Goal: Task Accomplishment & Management: Manage account settings

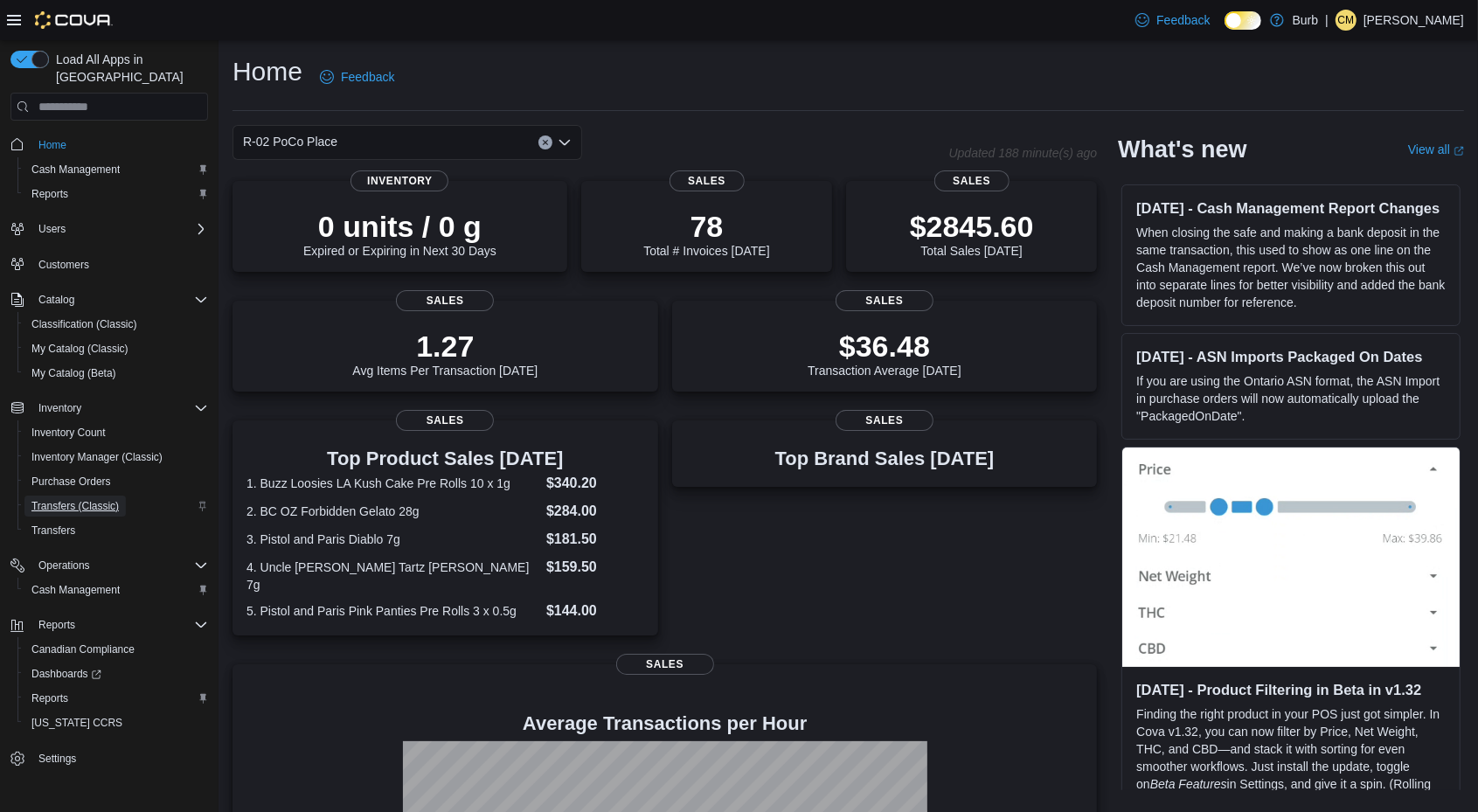
click at [78, 499] on span "Transfers (Classic)" at bounding box center [75, 506] width 87 height 14
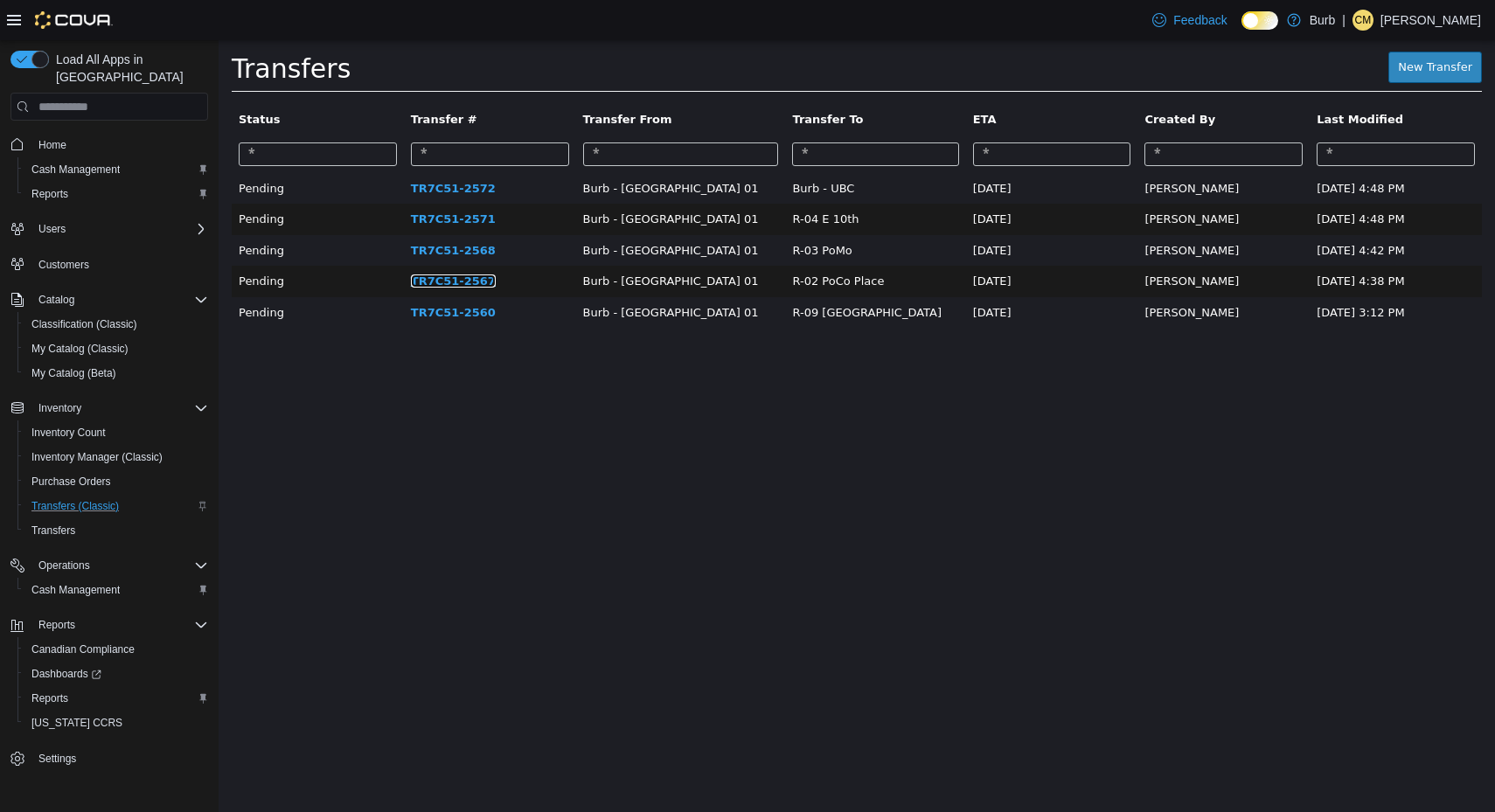
click at [459, 278] on link "TR7C51-2567" at bounding box center [453, 281] width 84 height 13
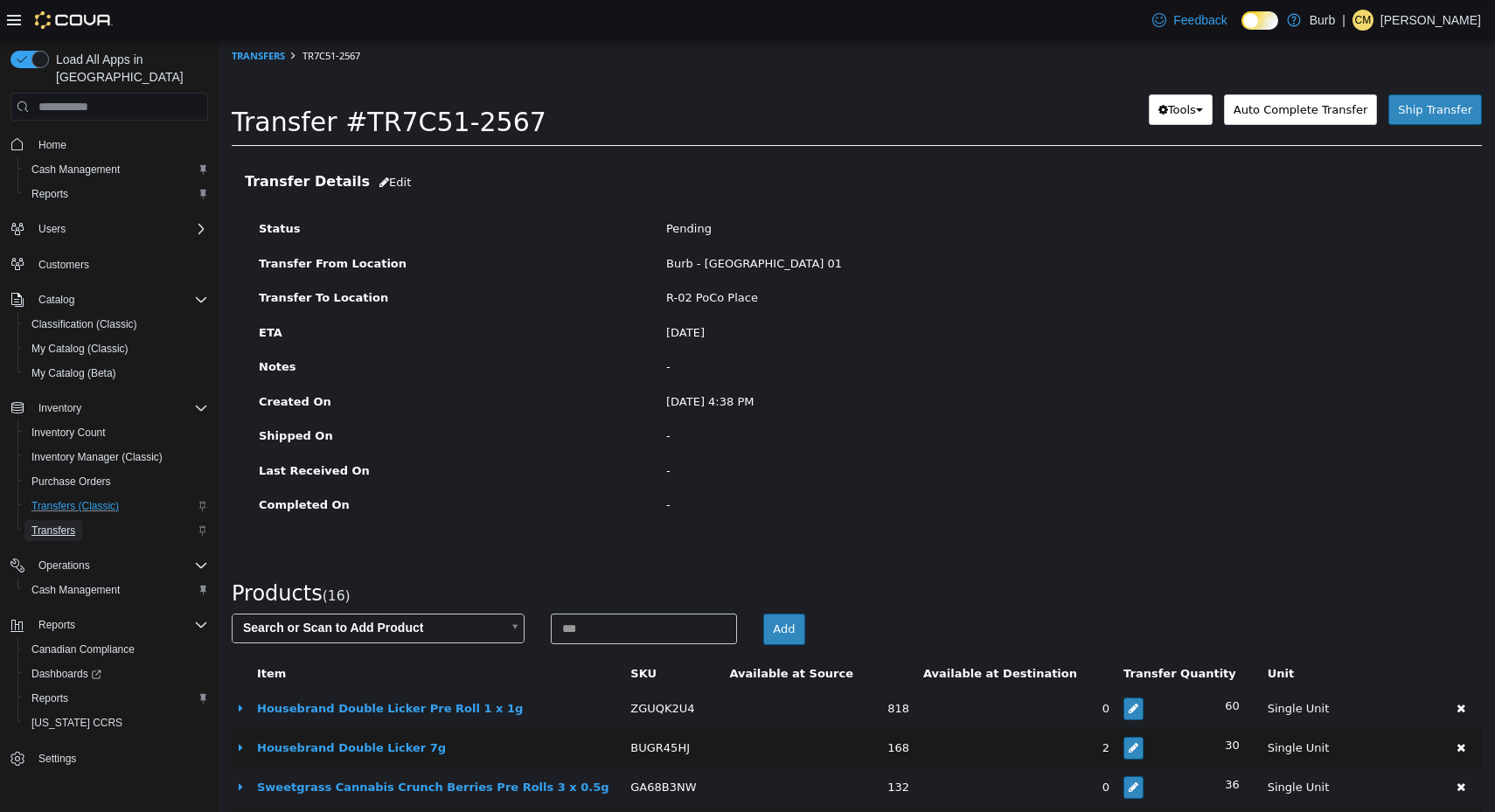
click at [53, 523] on span "Transfers" at bounding box center [54, 530] width 44 height 14
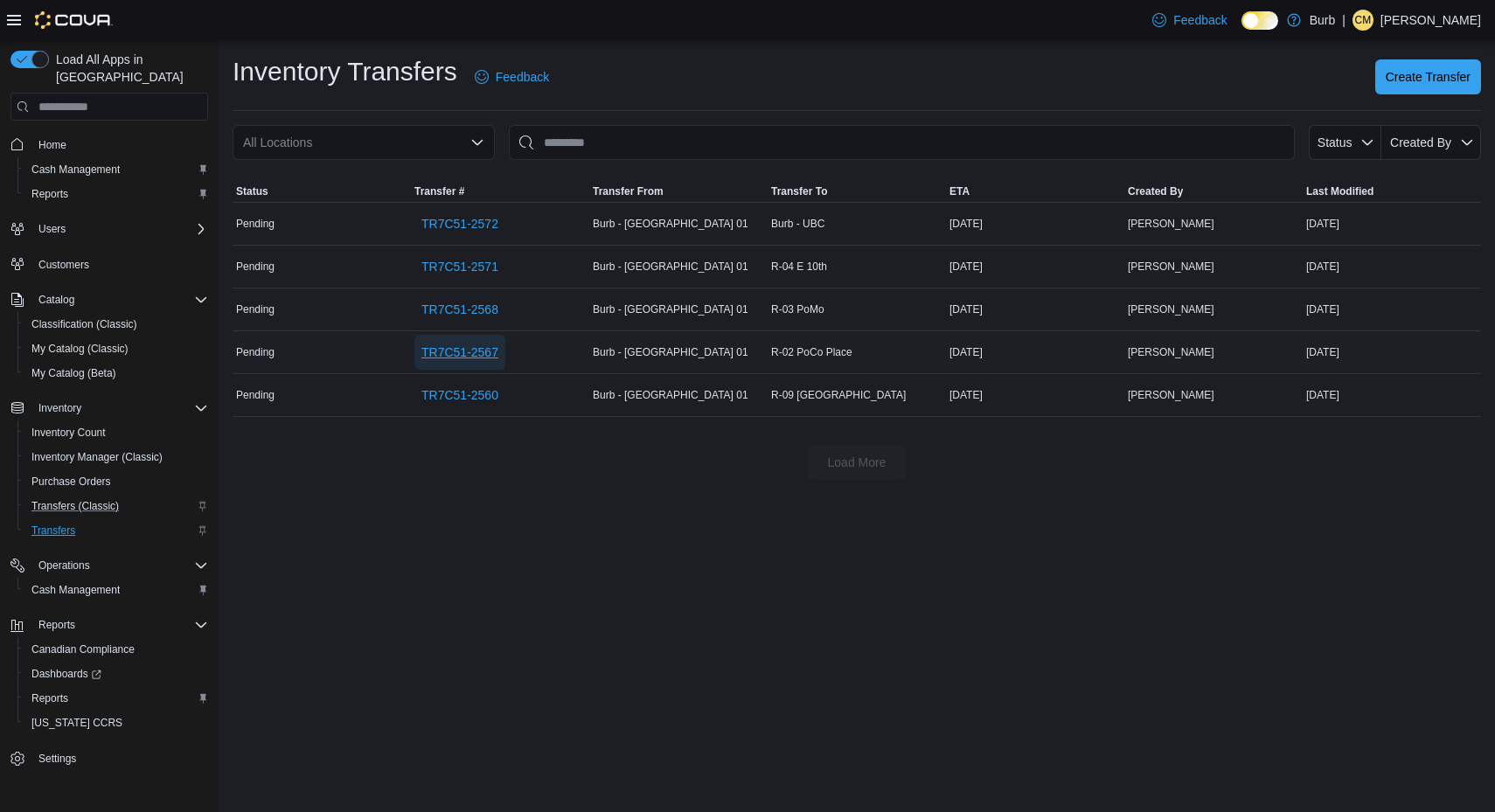
click at [458, 348] on span "TR7C51-2567" at bounding box center [459, 353] width 77 height 18
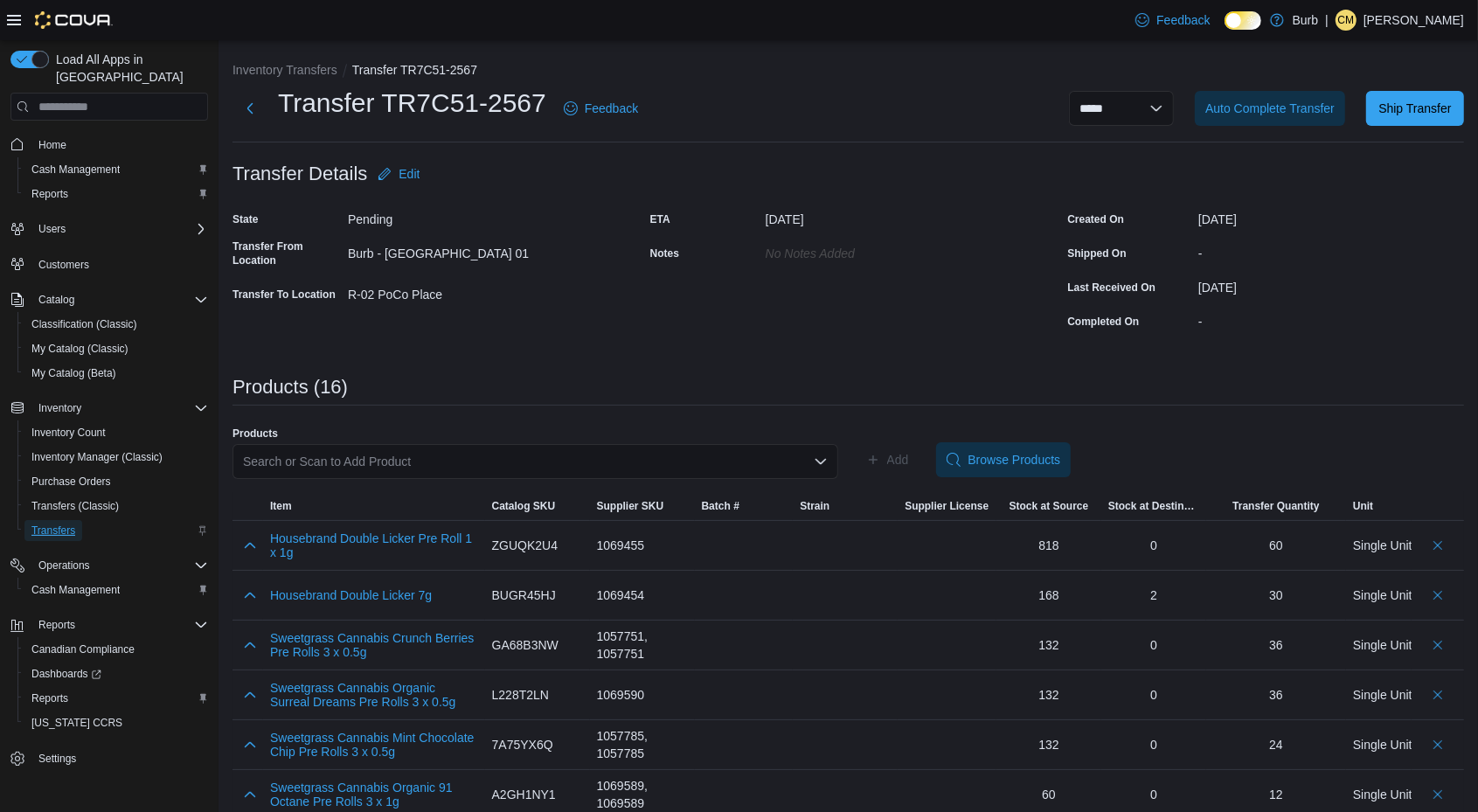
click at [67, 520] on span "Transfers" at bounding box center [54, 530] width 44 height 21
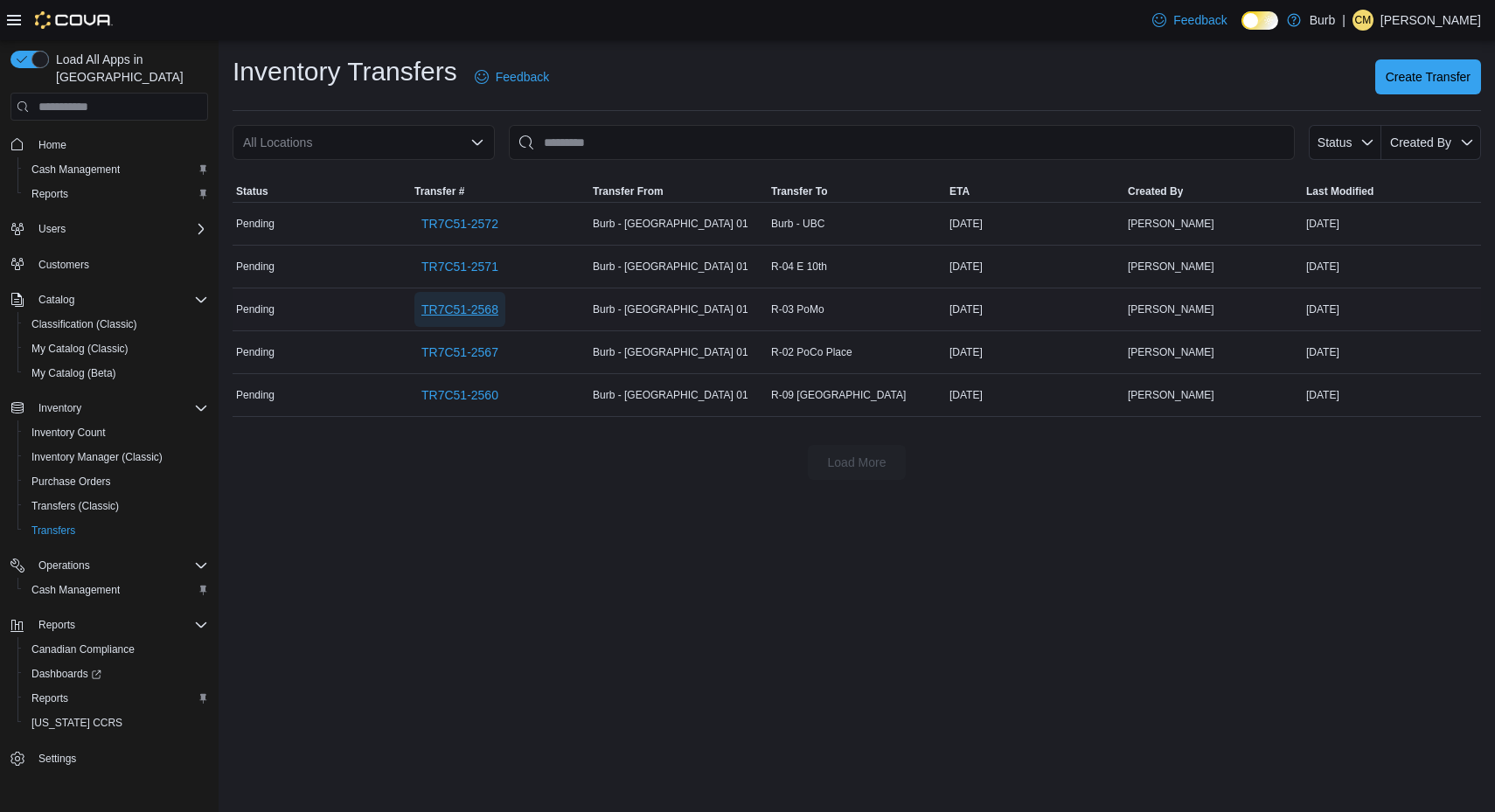
click at [485, 304] on span "TR7C51-2568" at bounding box center [459, 310] width 77 height 18
click at [84, 499] on span "Transfers (Classic)" at bounding box center [75, 506] width 87 height 14
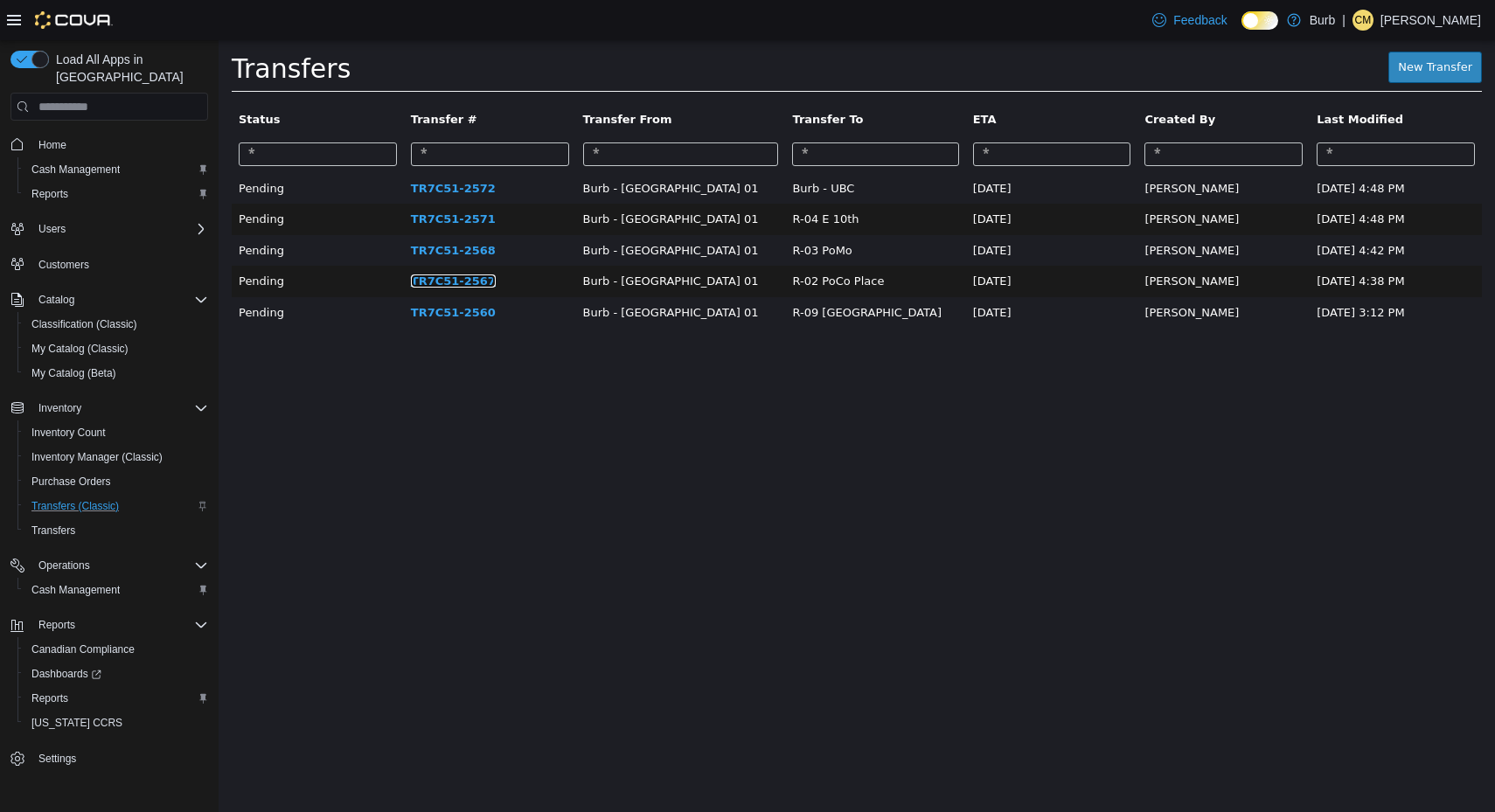
click at [434, 277] on link "TR7C51-2567" at bounding box center [453, 281] width 84 height 13
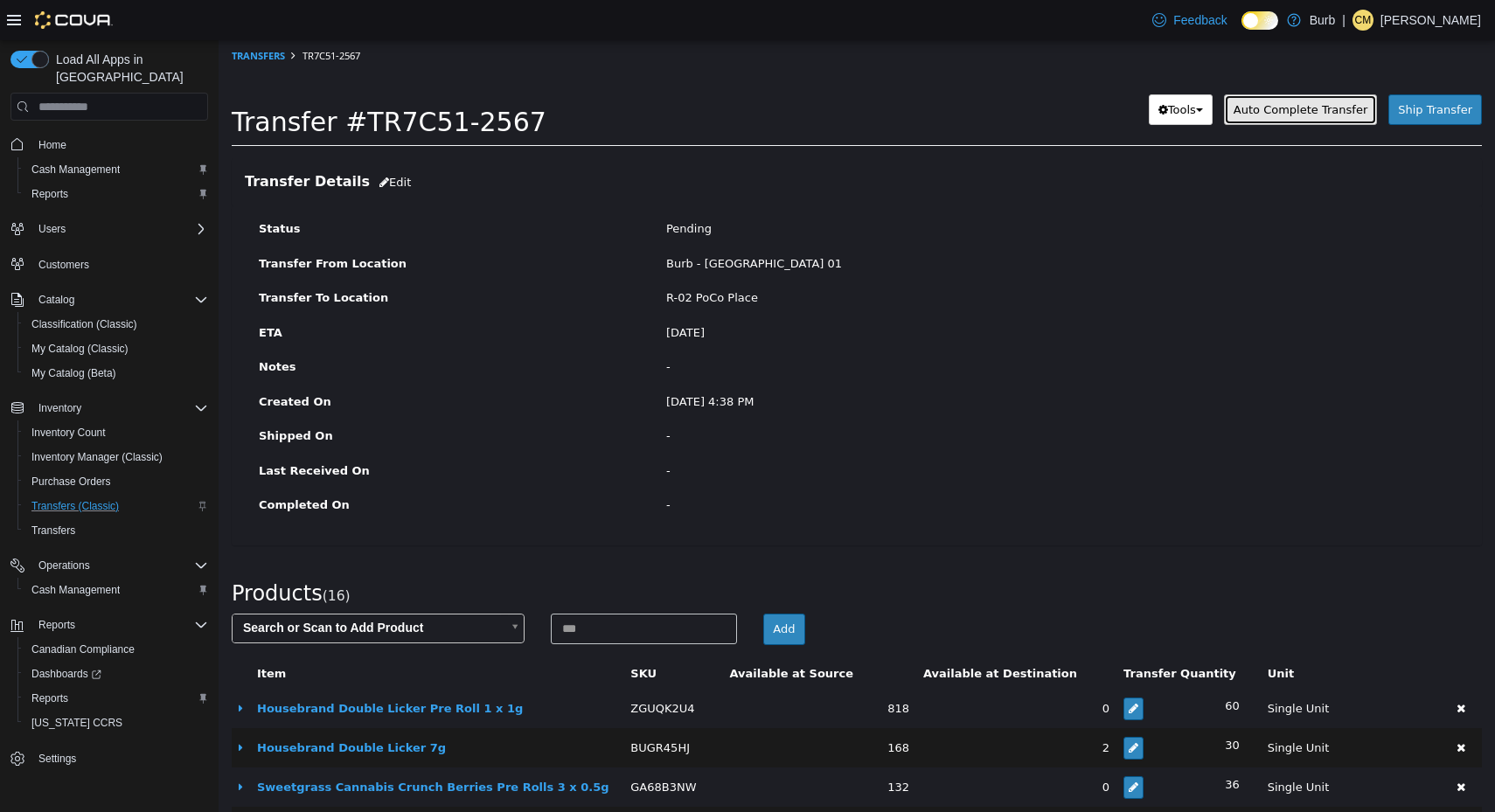
click at [1293, 109] on span "Auto Complete Transfer" at bounding box center [1301, 109] width 134 height 13
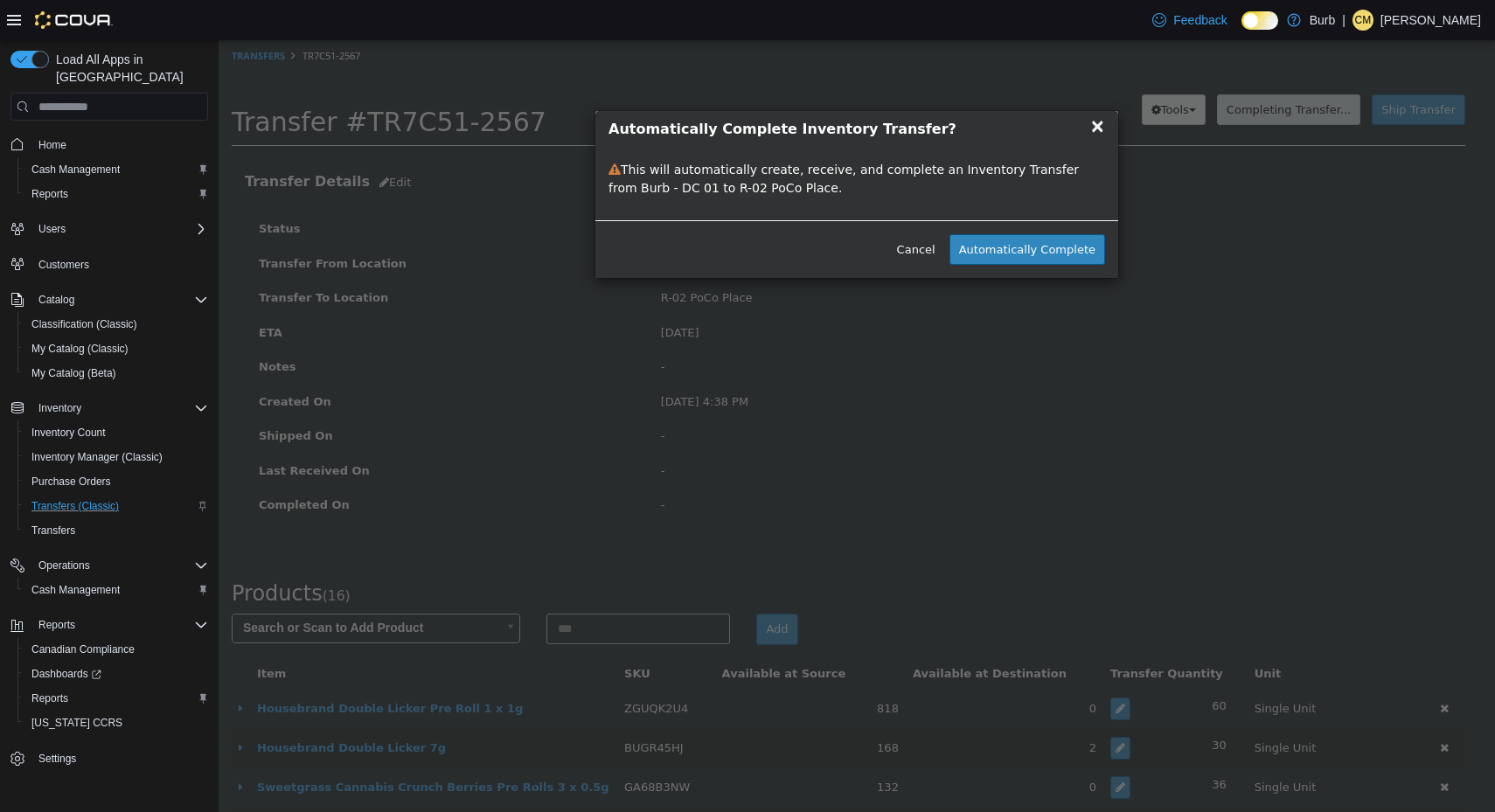
click at [1102, 131] on span "×" at bounding box center [1097, 126] width 16 height 21
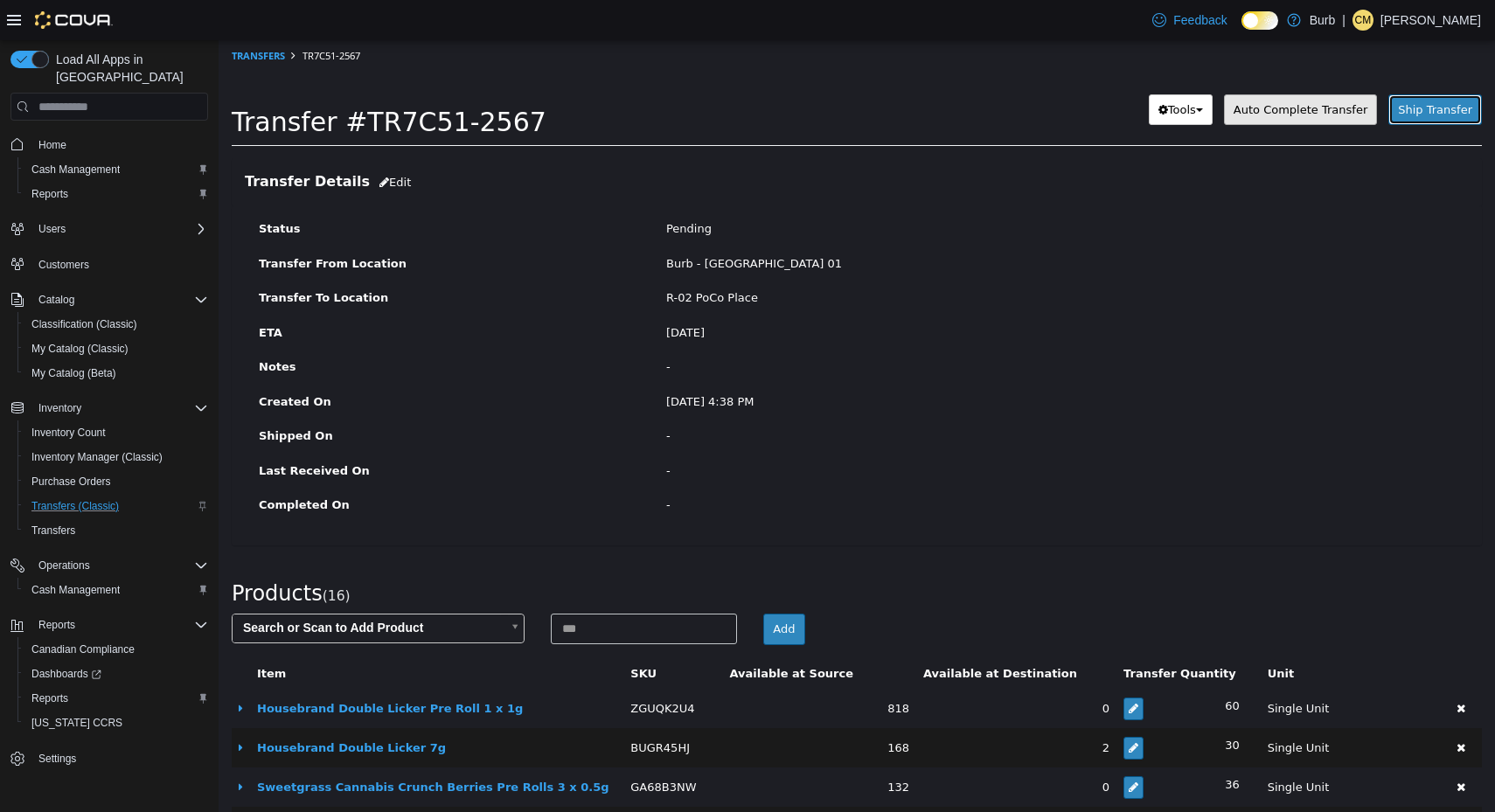
click at [1401, 108] on span "Ship Transfer" at bounding box center [1435, 109] width 74 height 13
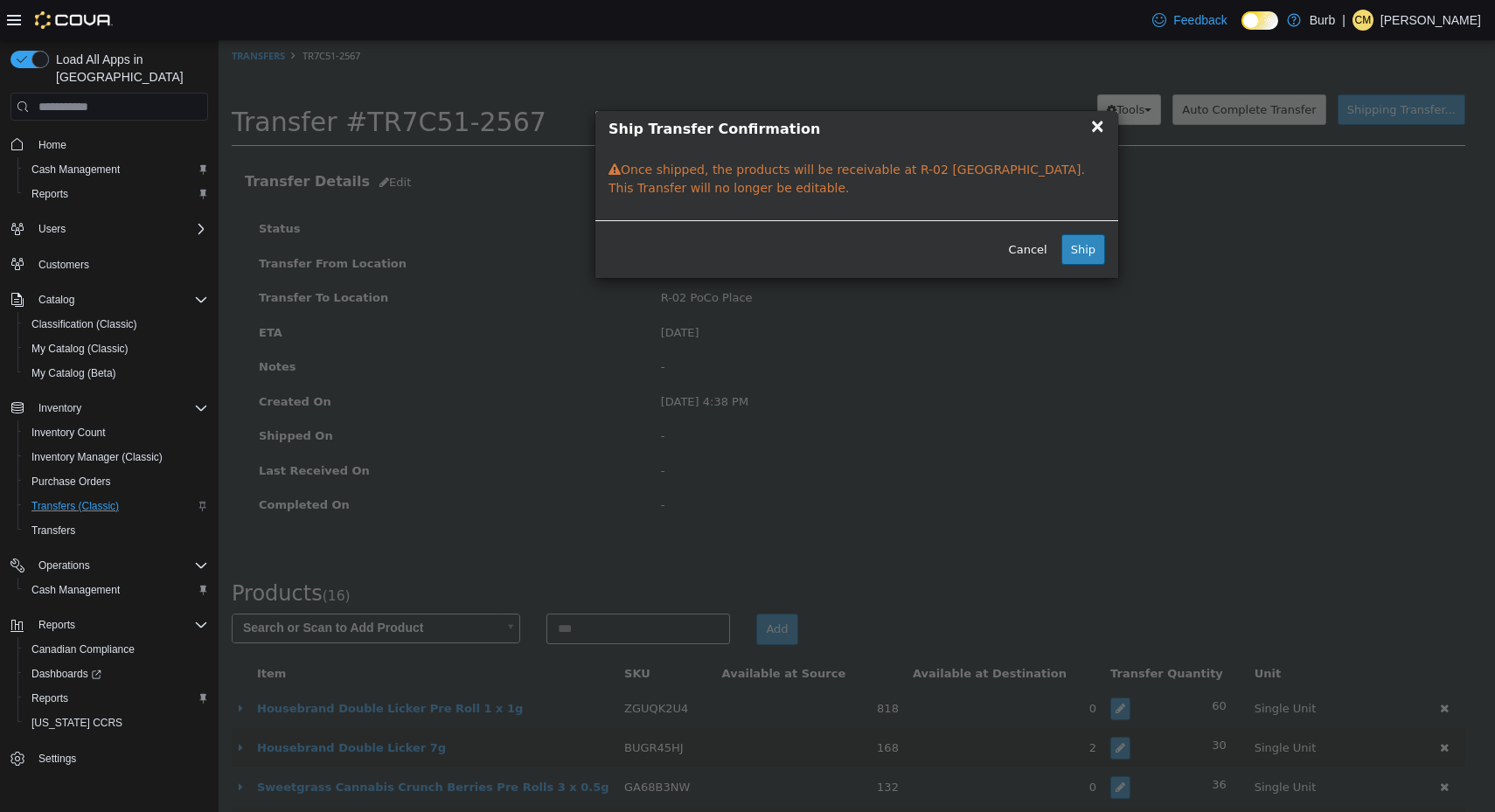
click at [1103, 130] on span "×" at bounding box center [1097, 126] width 16 height 21
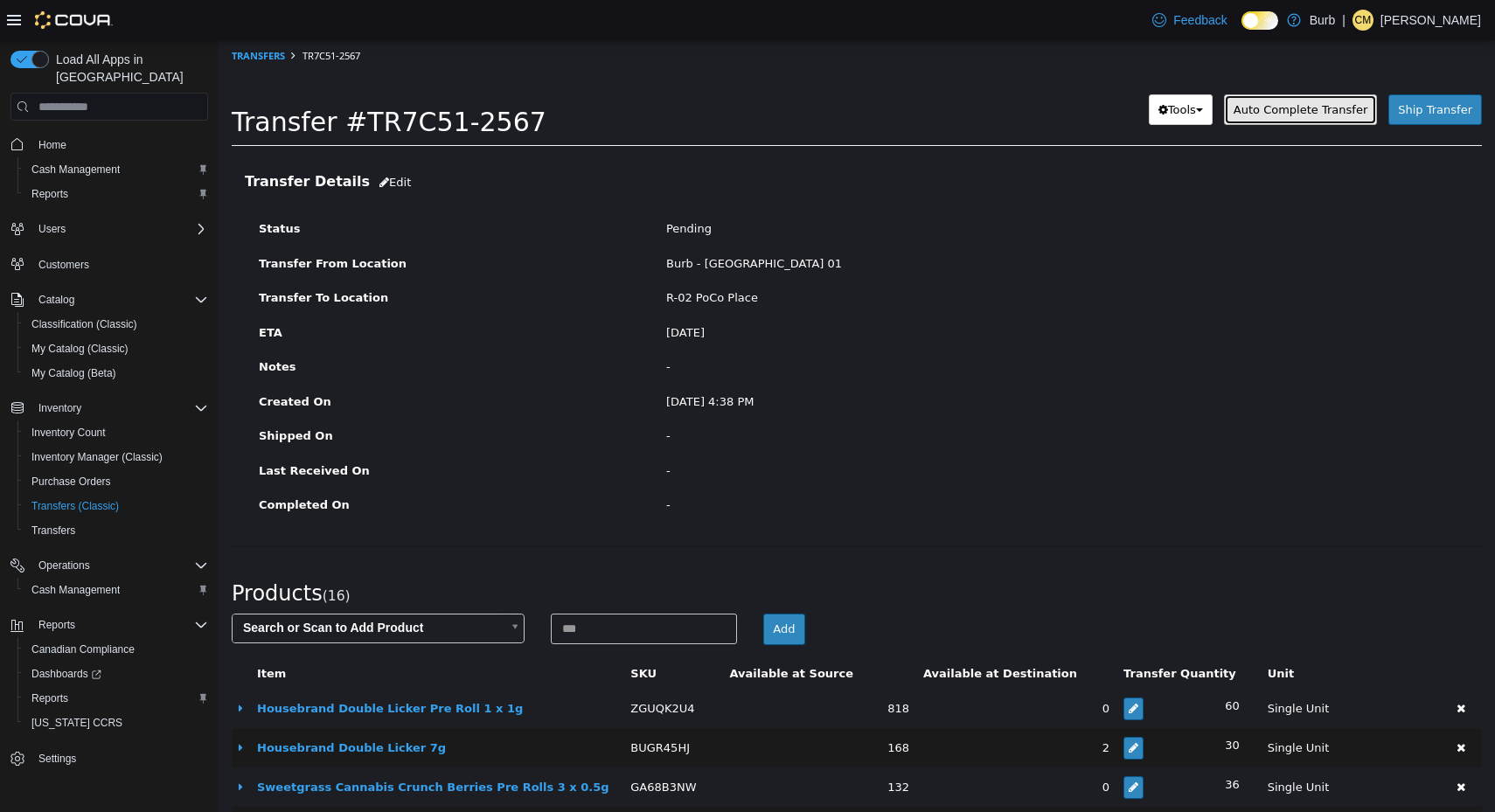
click at [1319, 116] on button "Auto Complete Transfer" at bounding box center [1301, 110] width 153 height 32
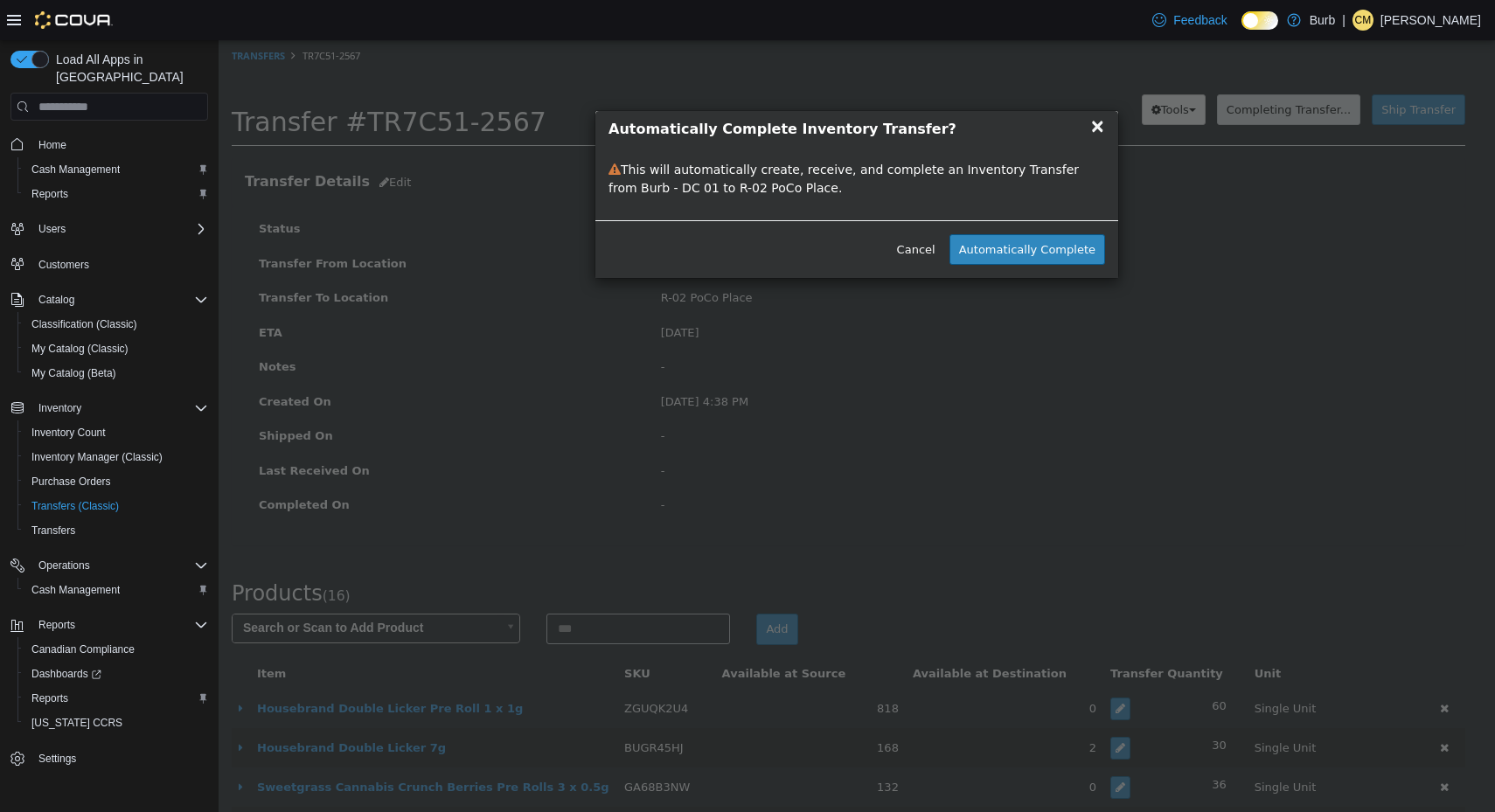
click at [1100, 128] on span "×" at bounding box center [1097, 126] width 16 height 21
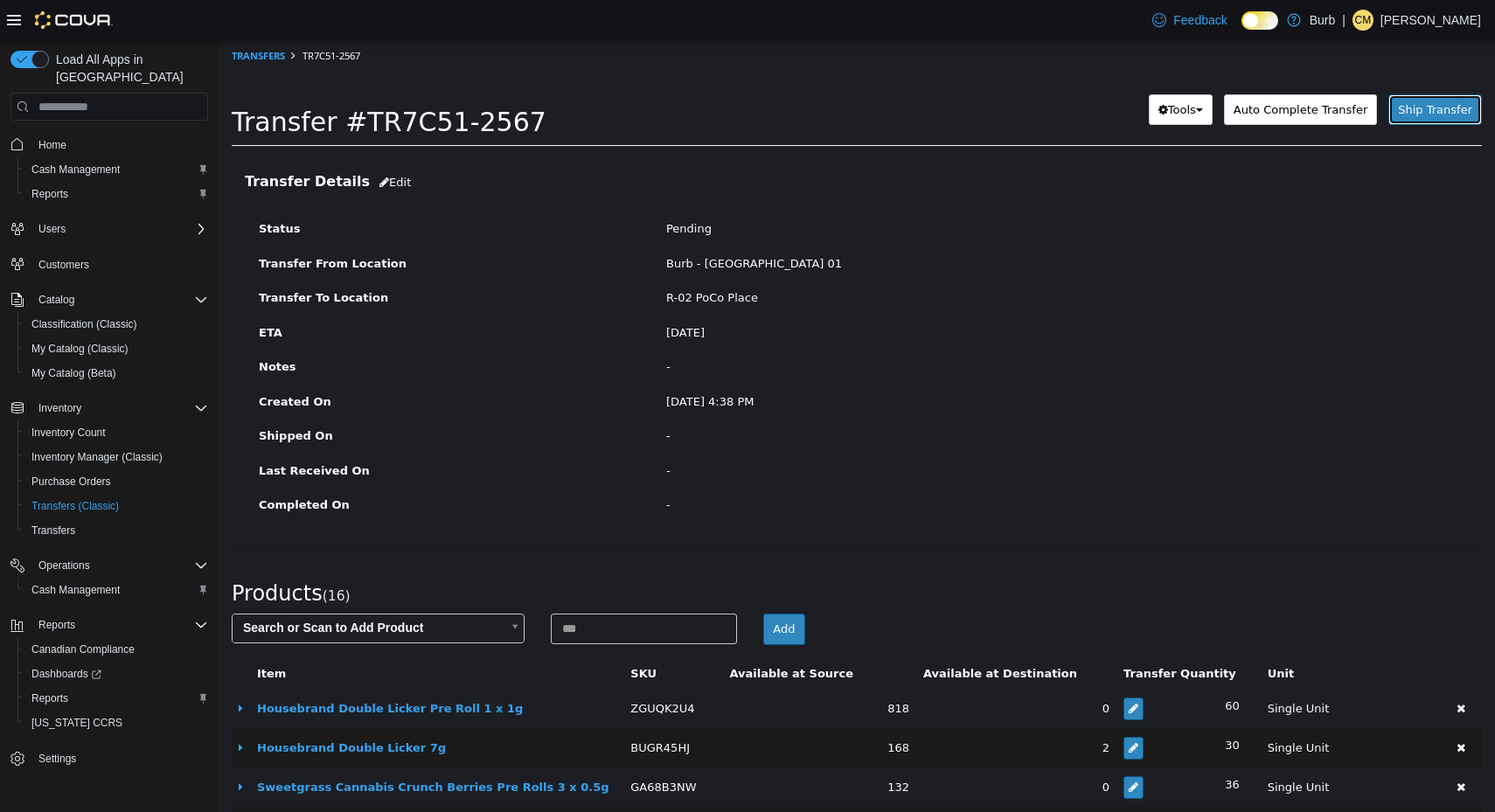
click at [1402, 109] on span "Ship Transfer" at bounding box center [1435, 109] width 74 height 13
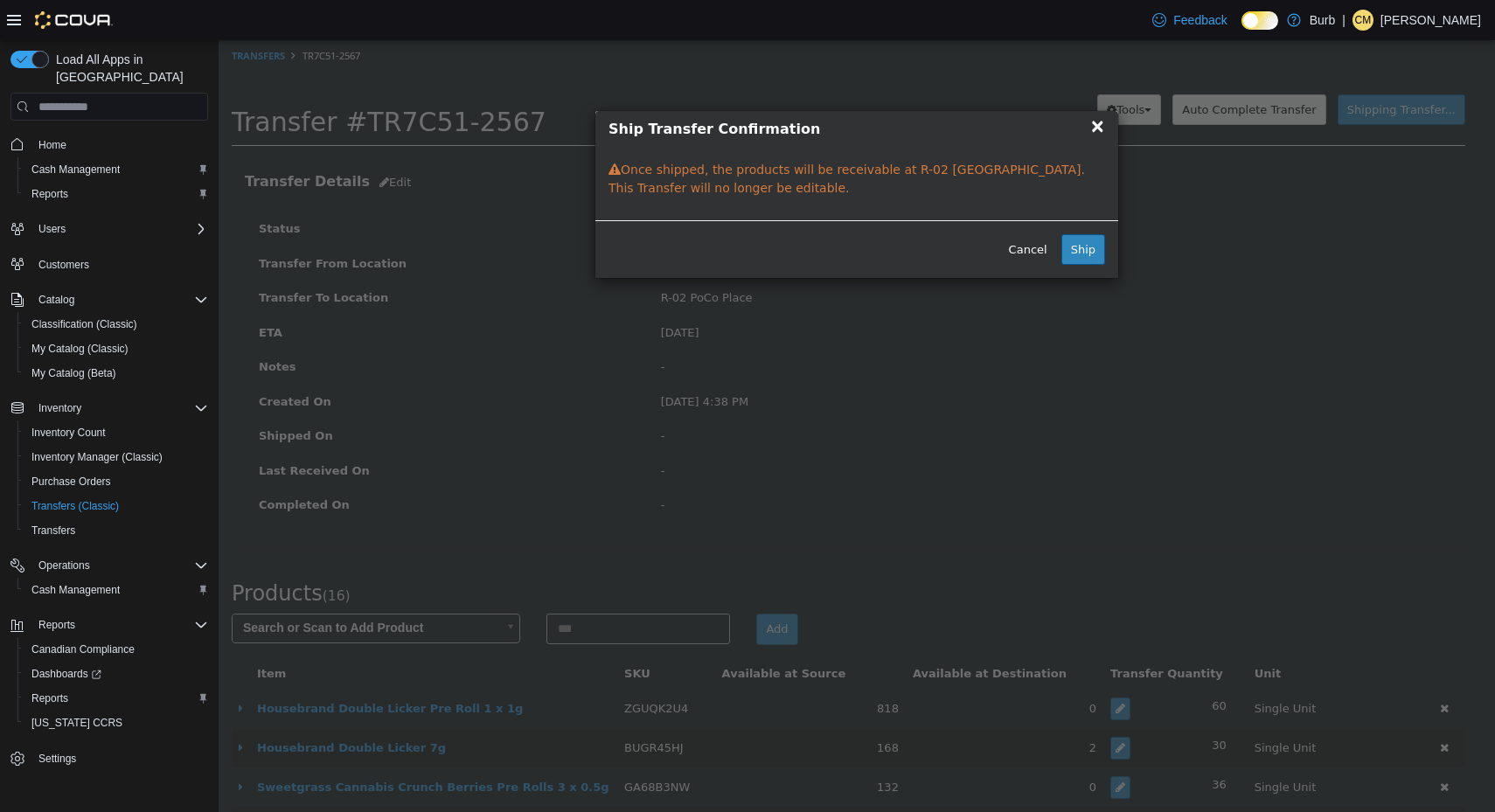
click at [1101, 129] on span "×" at bounding box center [1097, 126] width 16 height 21
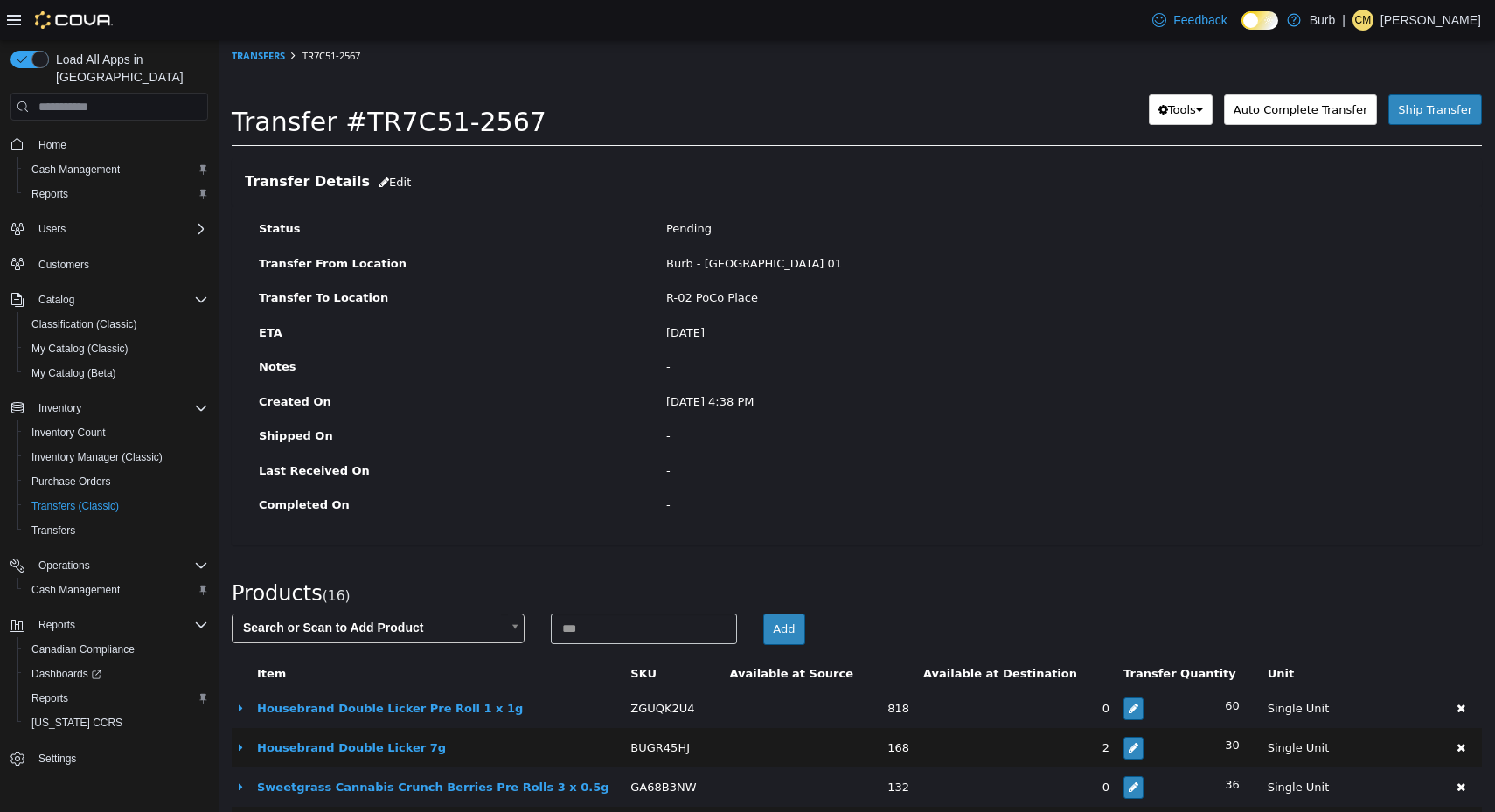
drag, startPoint x: 663, startPoint y: 330, endPoint x: 750, endPoint y: 326, distance: 87.1
click at [750, 326] on div "[DATE]" at bounding box center [1060, 333] width 815 height 18
click at [765, 347] on div "ETA [DATE] Notes -" at bounding box center [856, 359] width 1222 height 69
click at [1189, 123] on button "Tools" at bounding box center [1181, 110] width 64 height 32
click at [1293, 207] on div "Status Pending Transfer From Location Burb - [GEOGRAPHIC_DATA] 01 Transfer To L…" at bounding box center [856, 377] width 1250 height 340
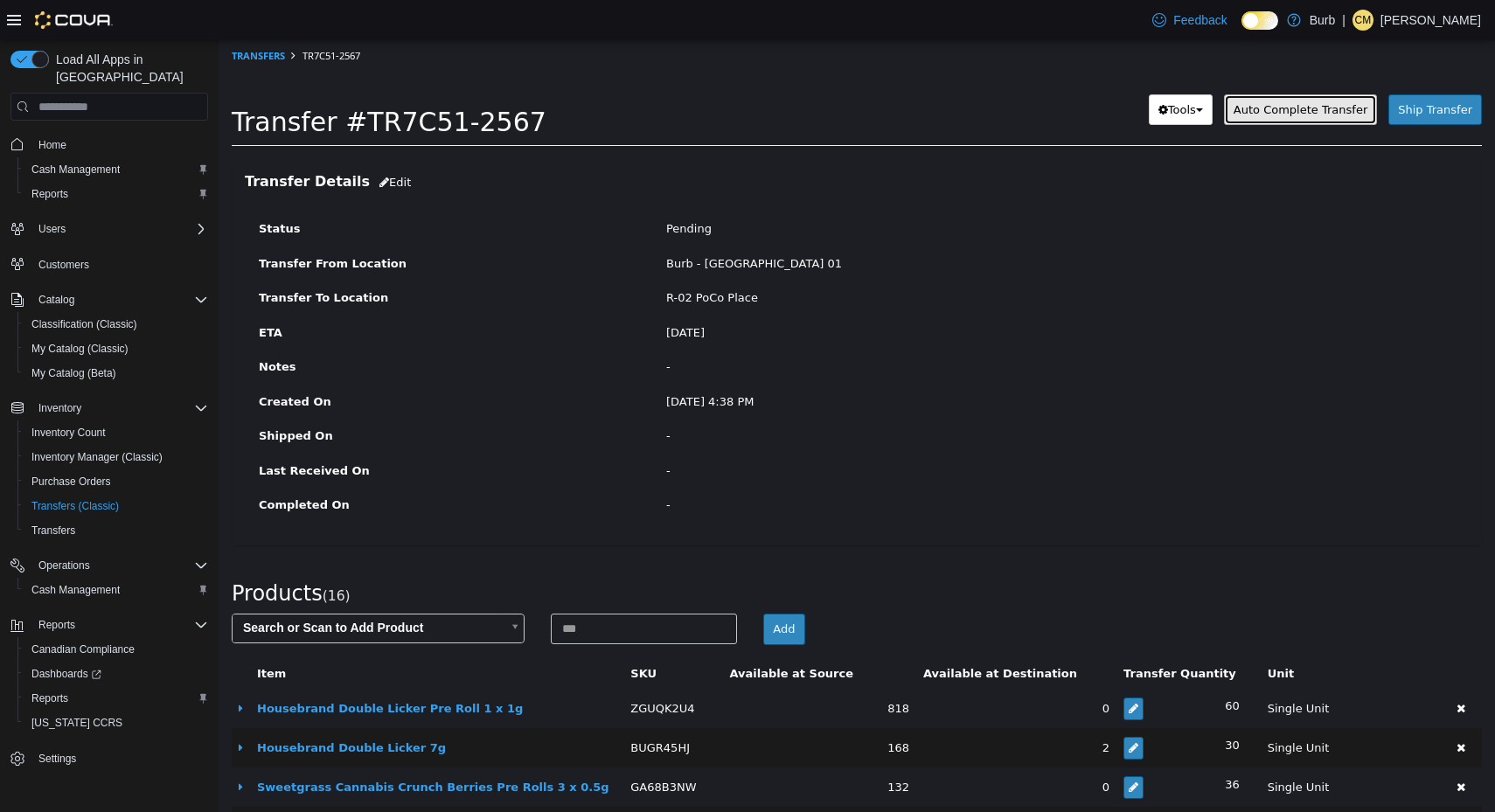
click at [1331, 113] on span "Auto Complete Transfer" at bounding box center [1301, 109] width 134 height 13
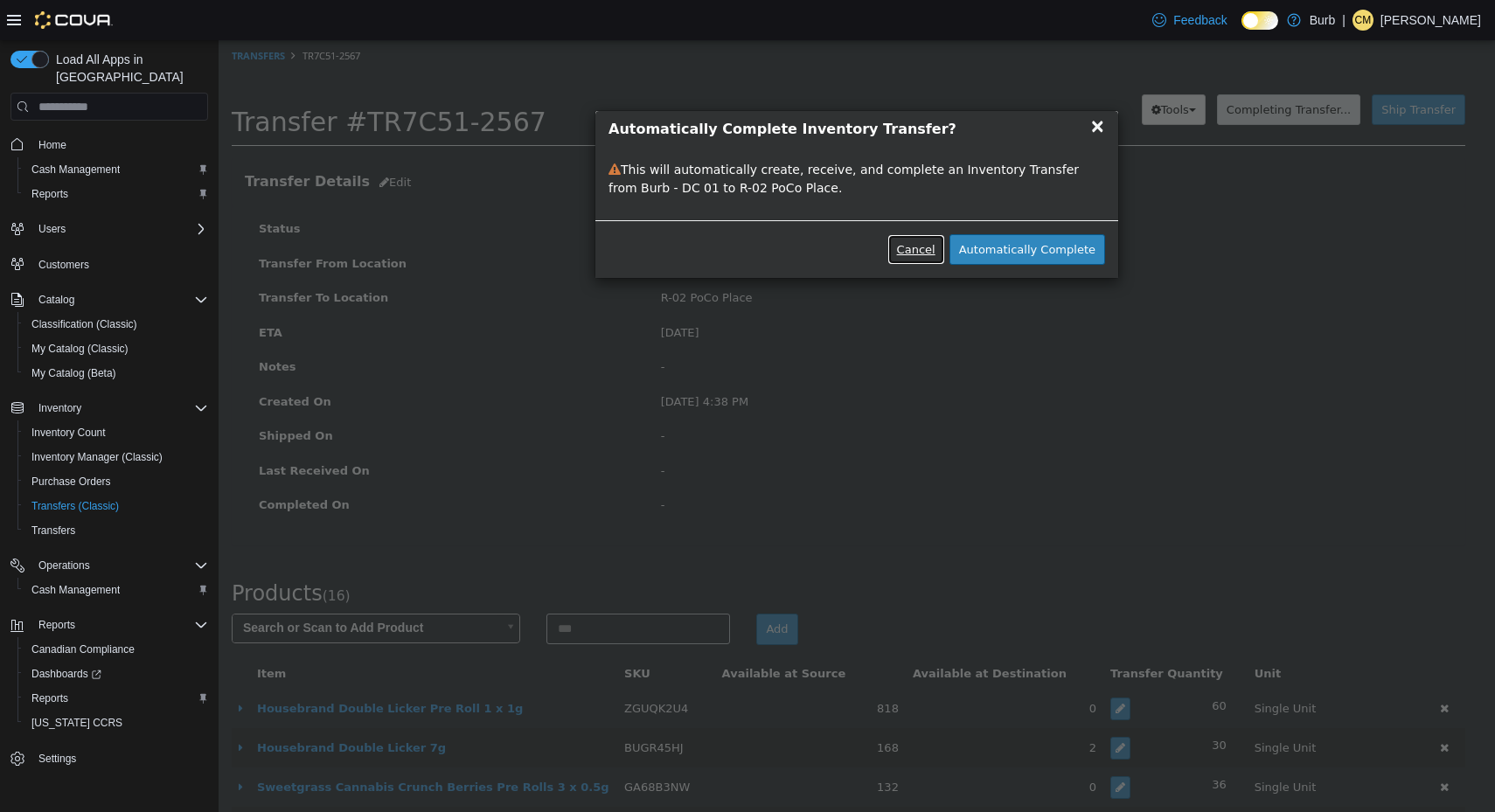
click at [926, 249] on button "Cancel" at bounding box center [917, 250] width 58 height 32
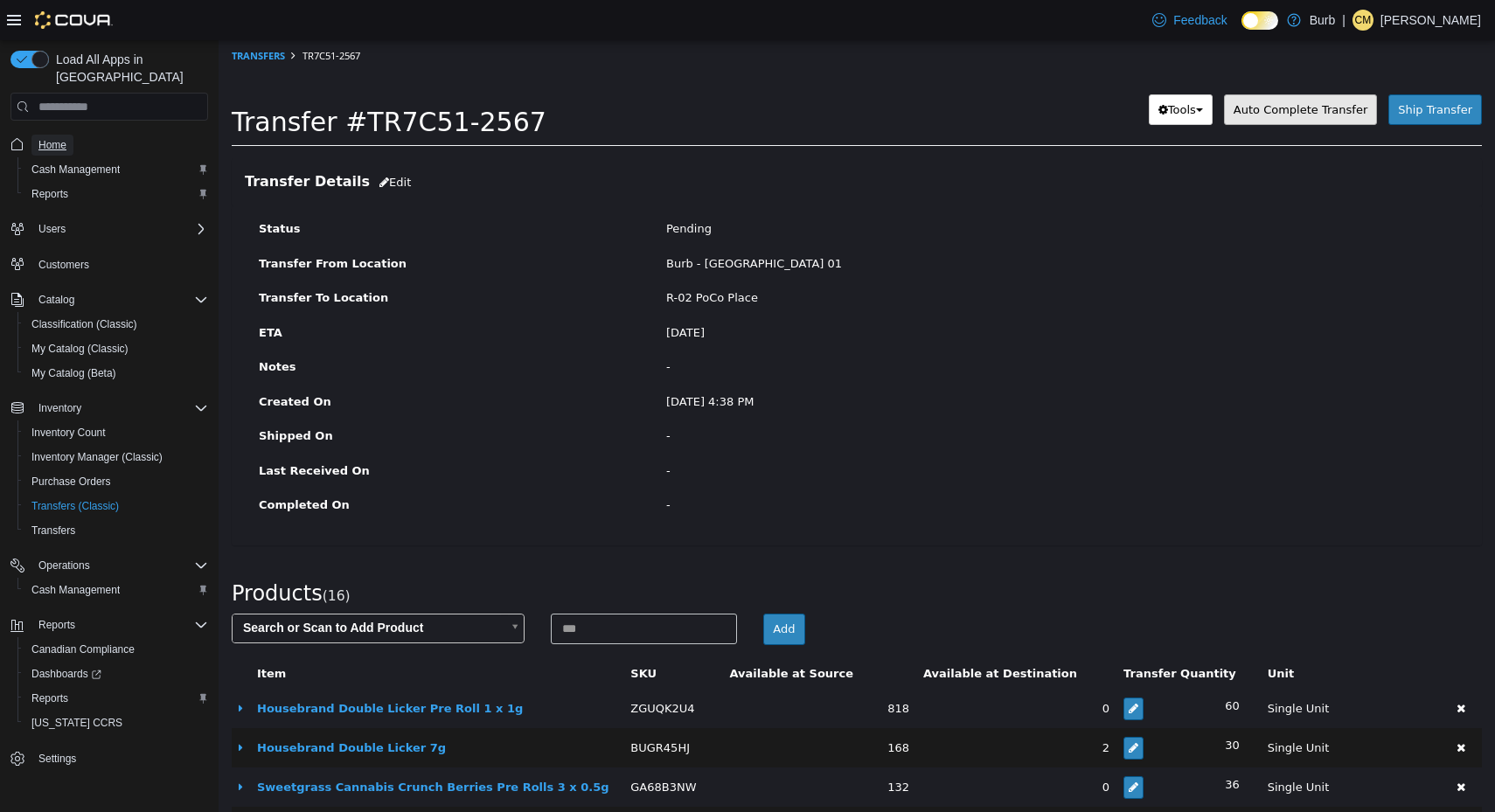
click at [55, 138] on span "Home" at bounding box center [53, 145] width 28 height 14
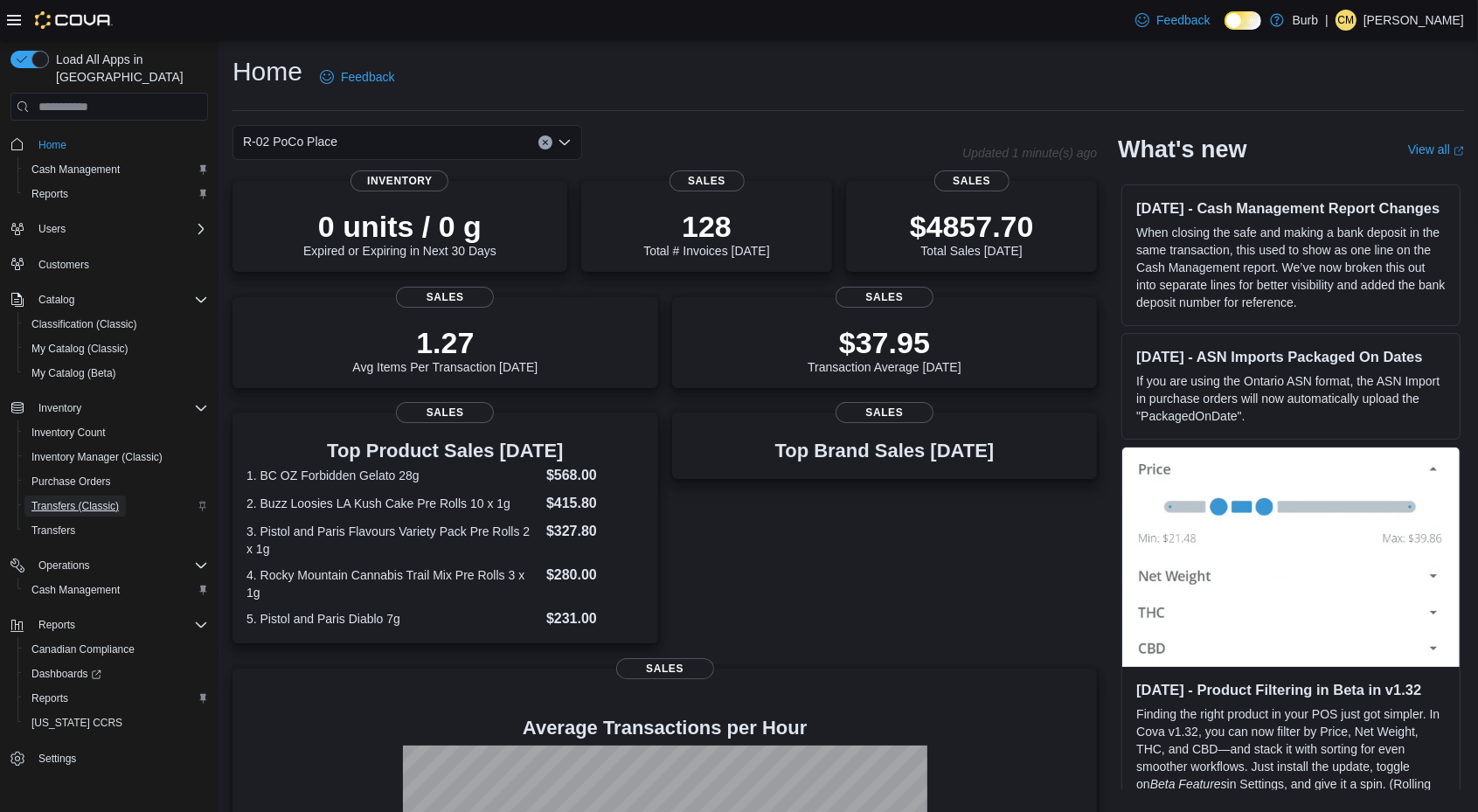
click at [76, 499] on span "Transfers (Classic)" at bounding box center [75, 506] width 87 height 14
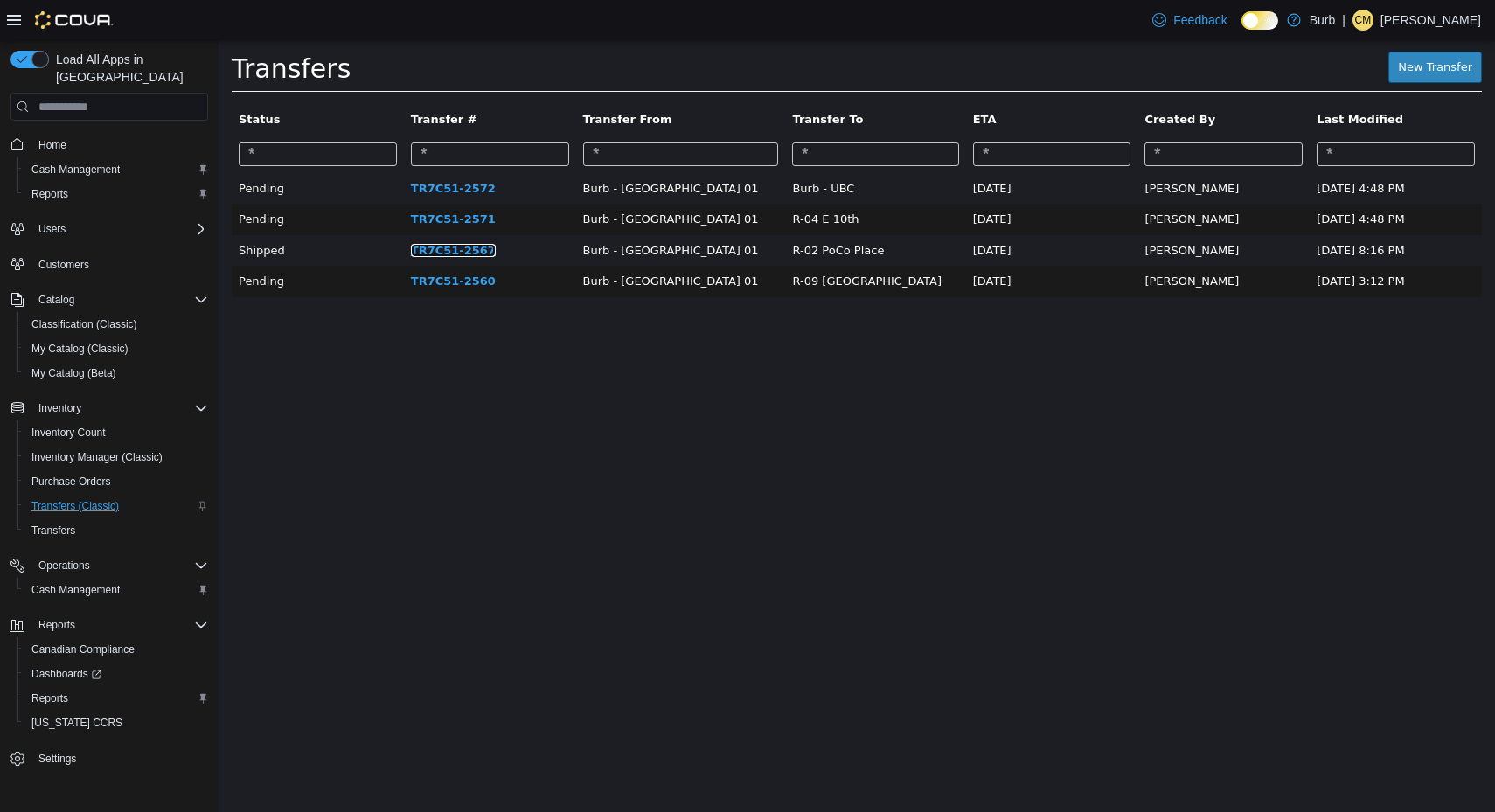
click at [458, 247] on link "TR7C51-2567" at bounding box center [453, 250] width 84 height 13
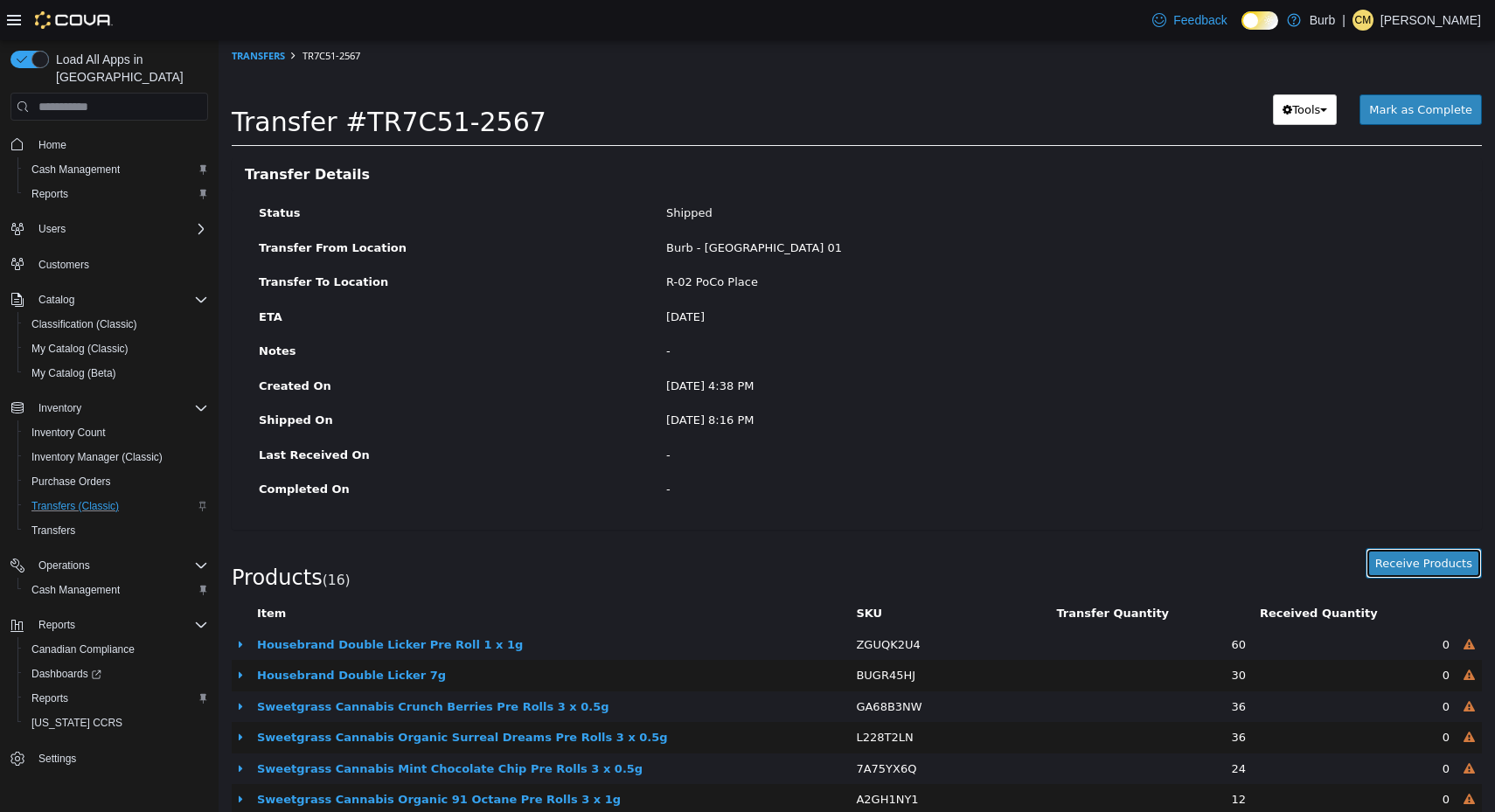
click at [1396, 561] on button "Receive Products" at bounding box center [1424, 564] width 116 height 32
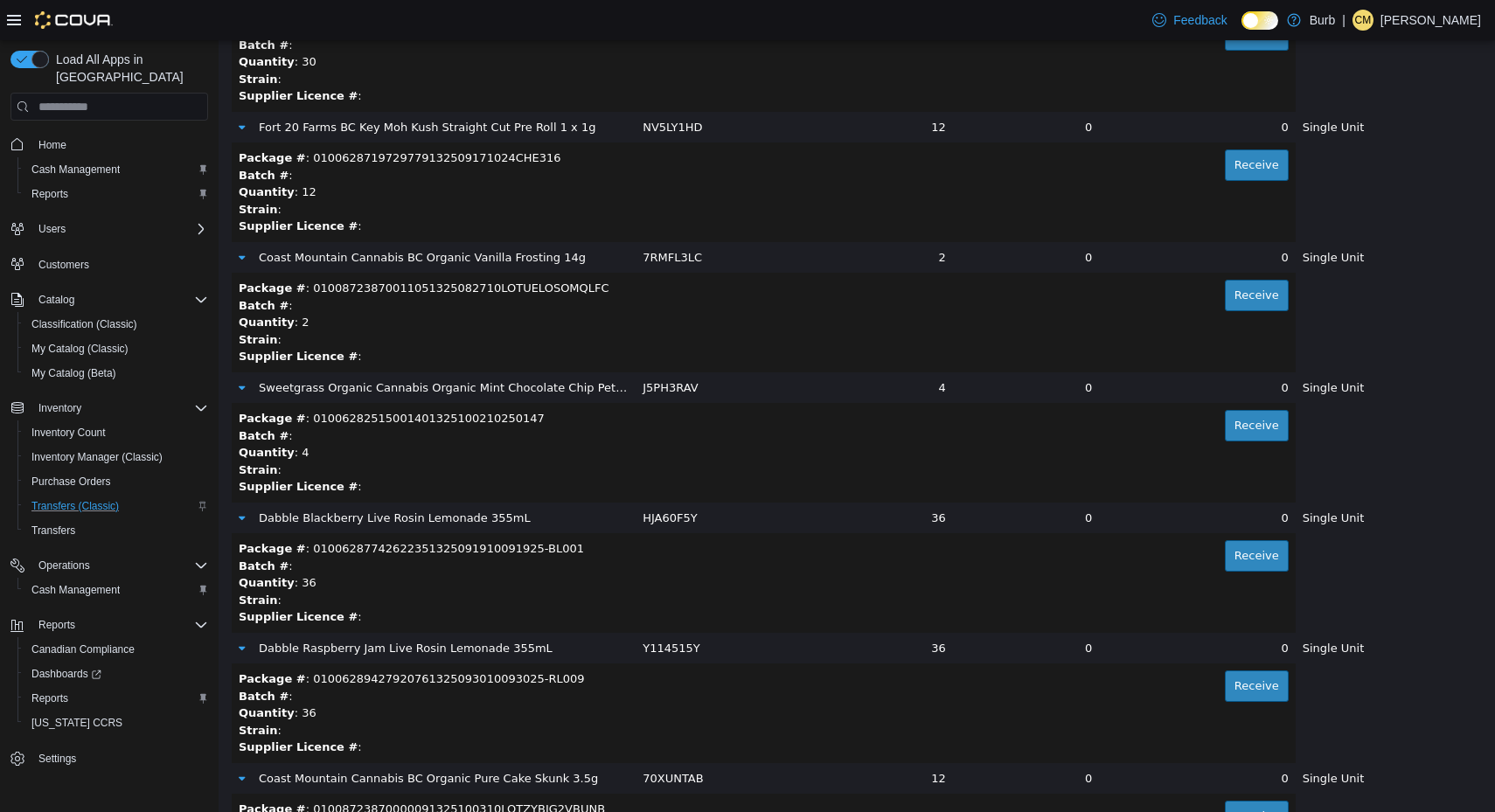
scroll to position [1569, 0]
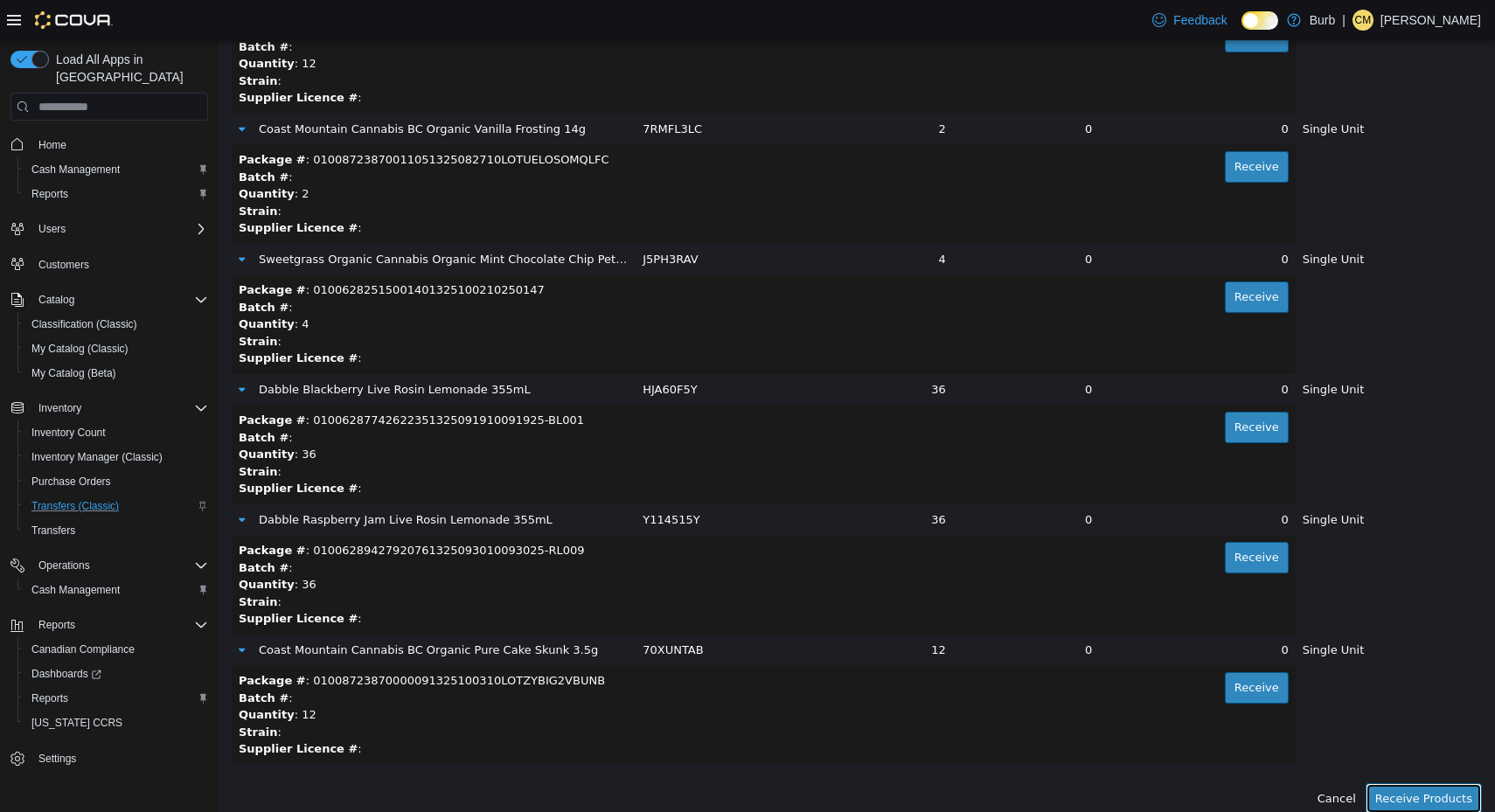
click at [1396, 788] on button "Receive Products" at bounding box center [1424, 799] width 116 height 32
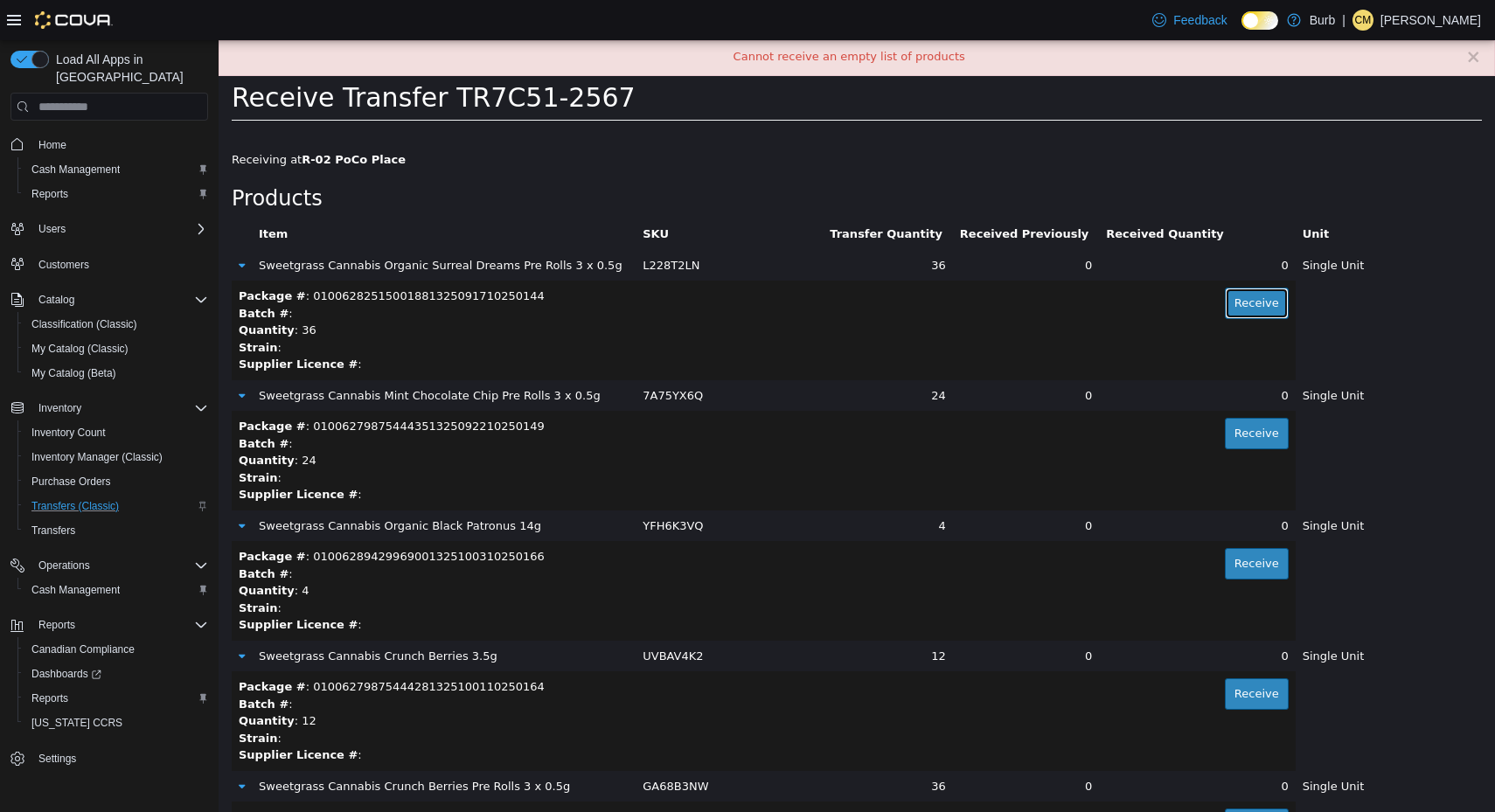
click at [1238, 310] on button "Receive" at bounding box center [1257, 304] width 64 height 32
click at [1228, 429] on button "Receive" at bounding box center [1257, 434] width 64 height 32
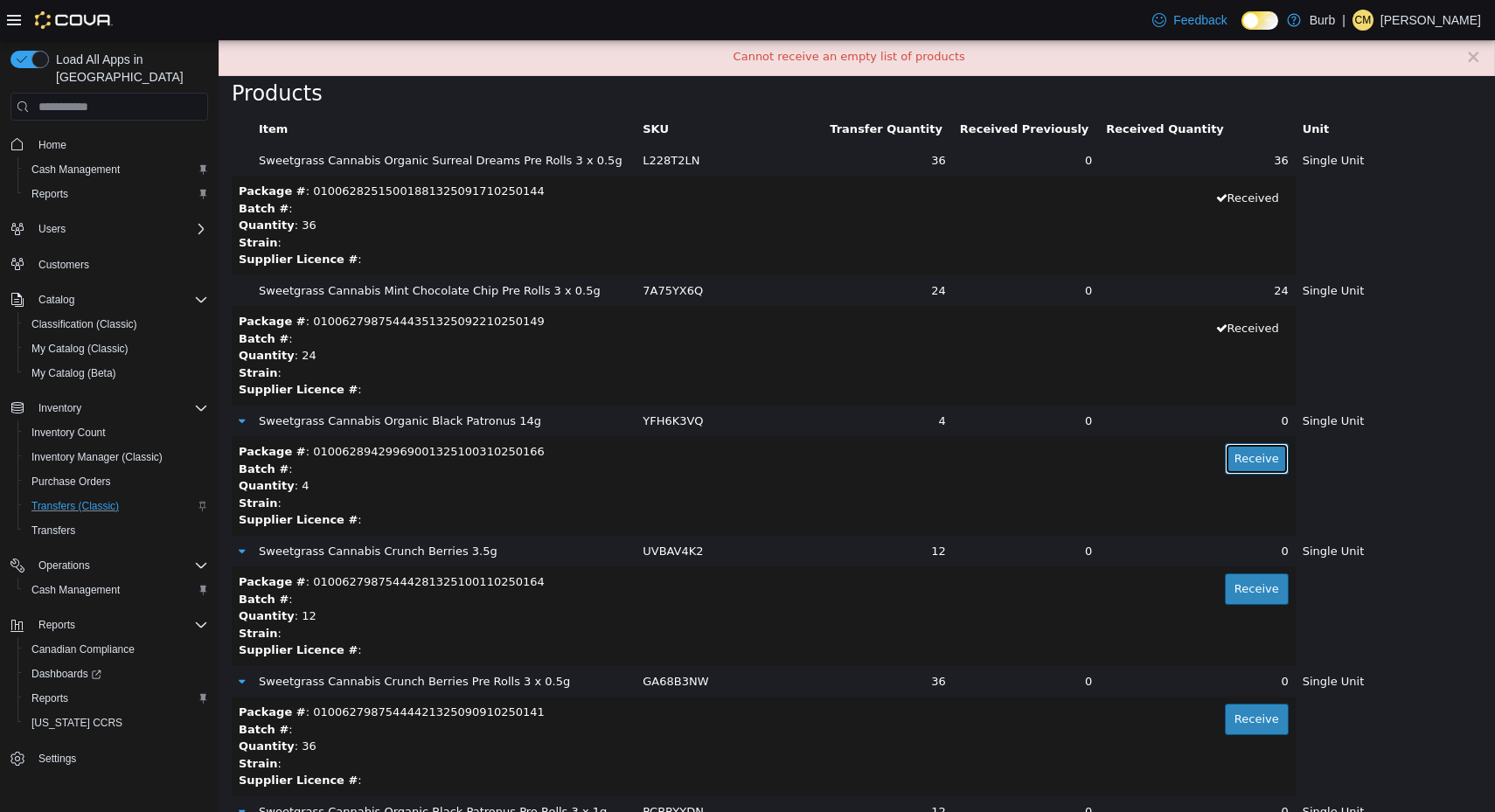
click at [1228, 448] on button "Receive" at bounding box center [1257, 459] width 64 height 32
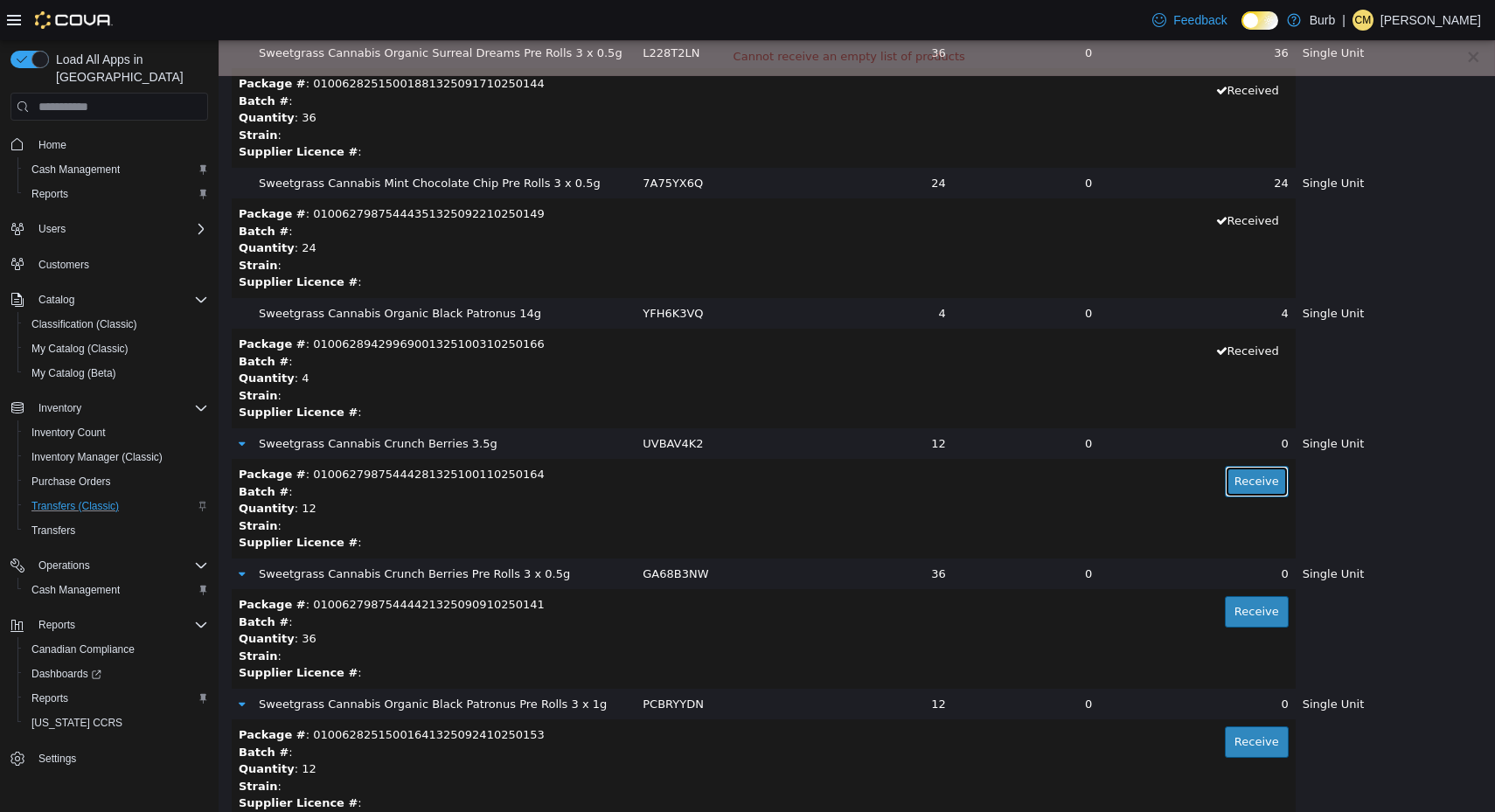
click at [1225, 470] on button "Receive" at bounding box center [1257, 482] width 64 height 32
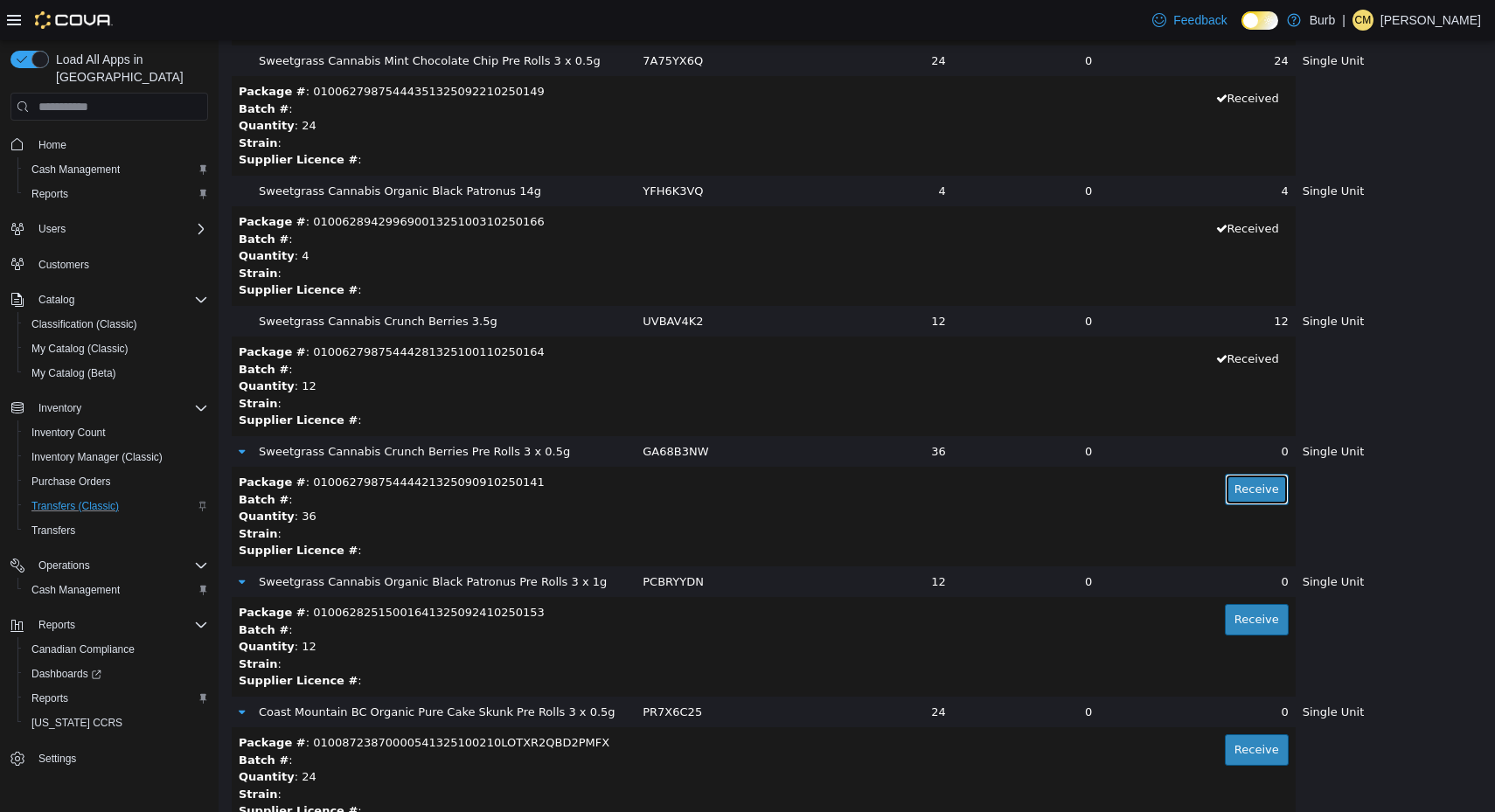
click at [1225, 498] on button "Receive" at bounding box center [1257, 490] width 64 height 32
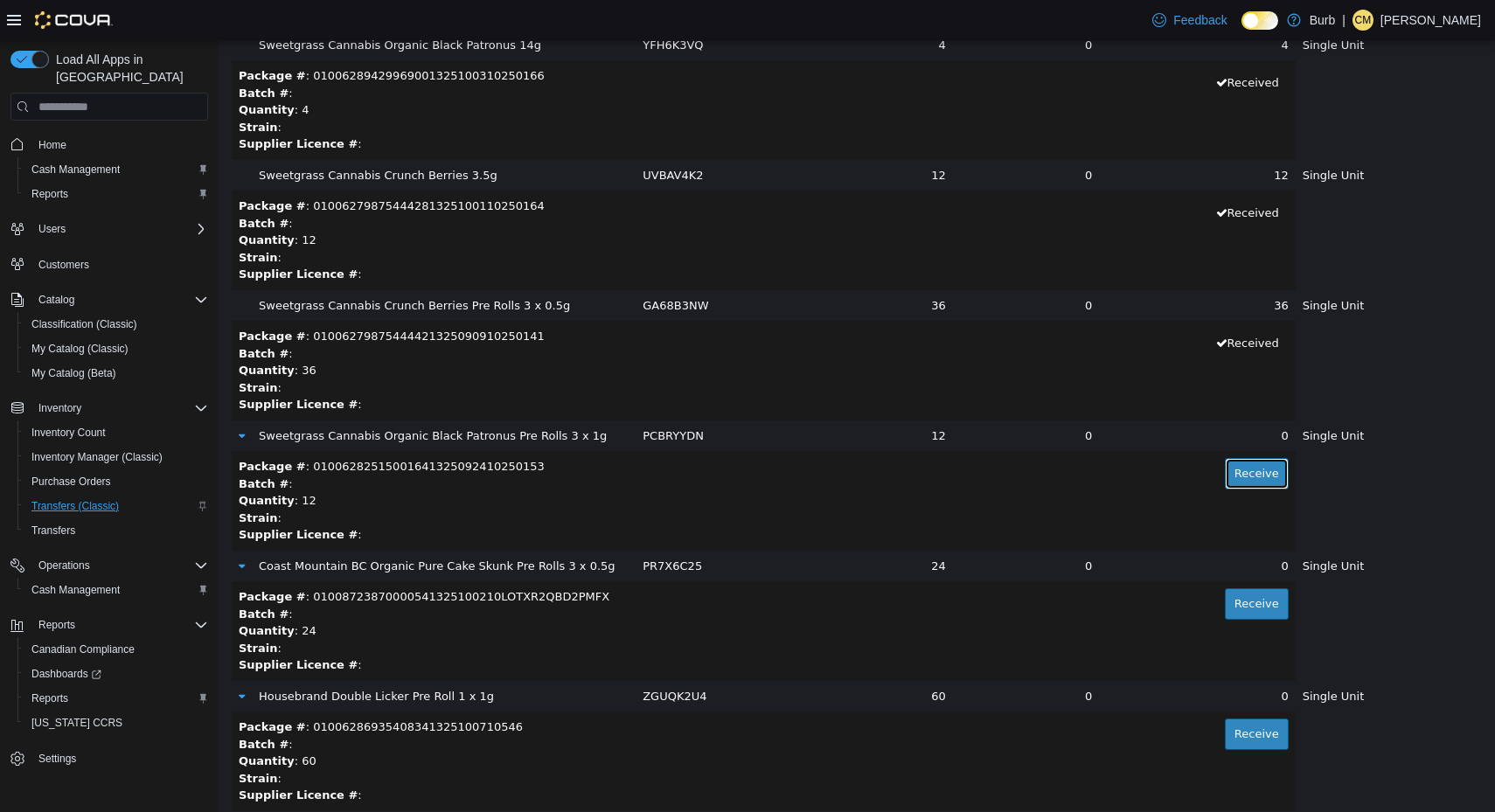
click at [1225, 483] on button "Receive" at bounding box center [1257, 474] width 64 height 32
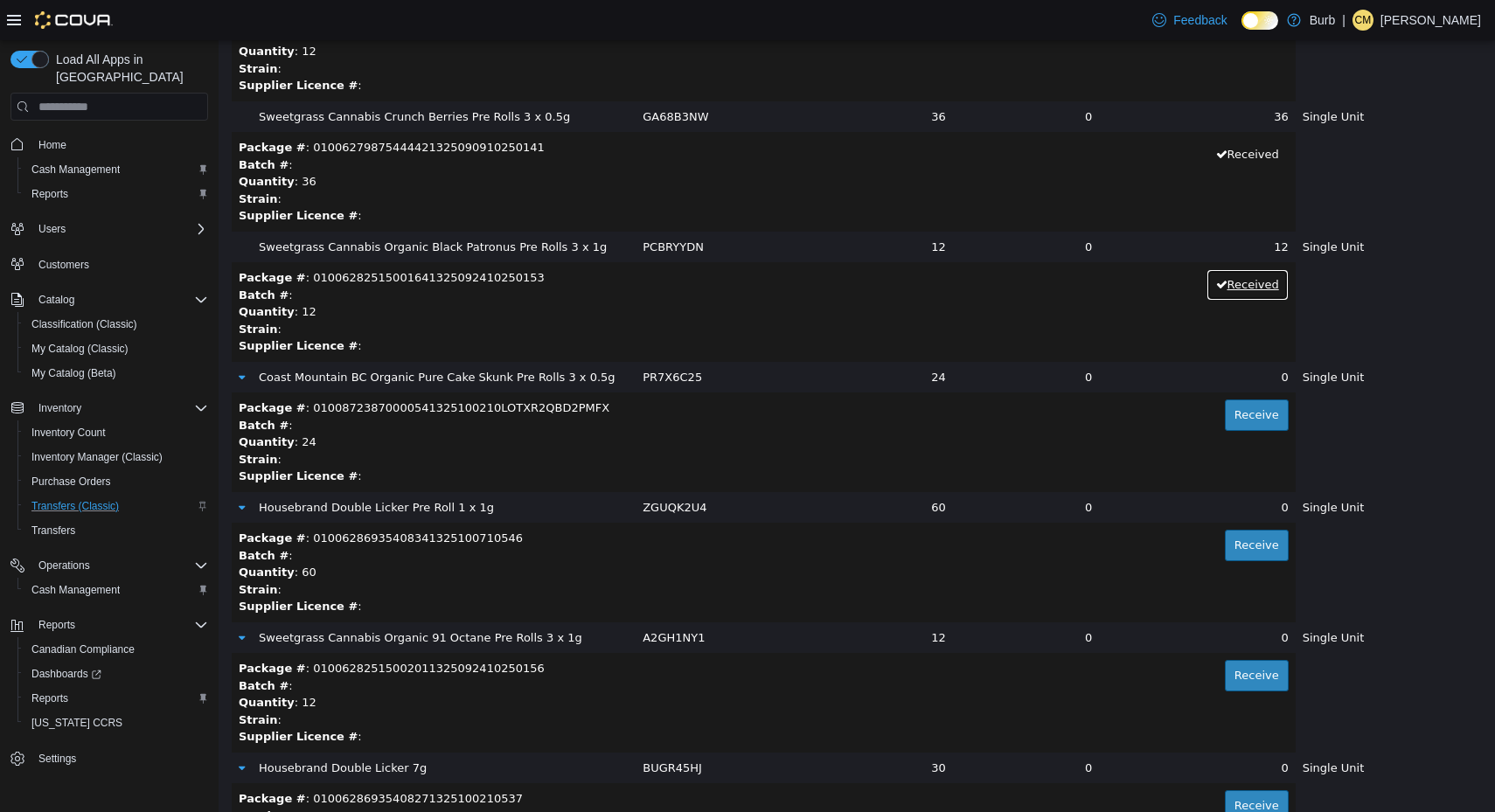
scroll to position [713, 0]
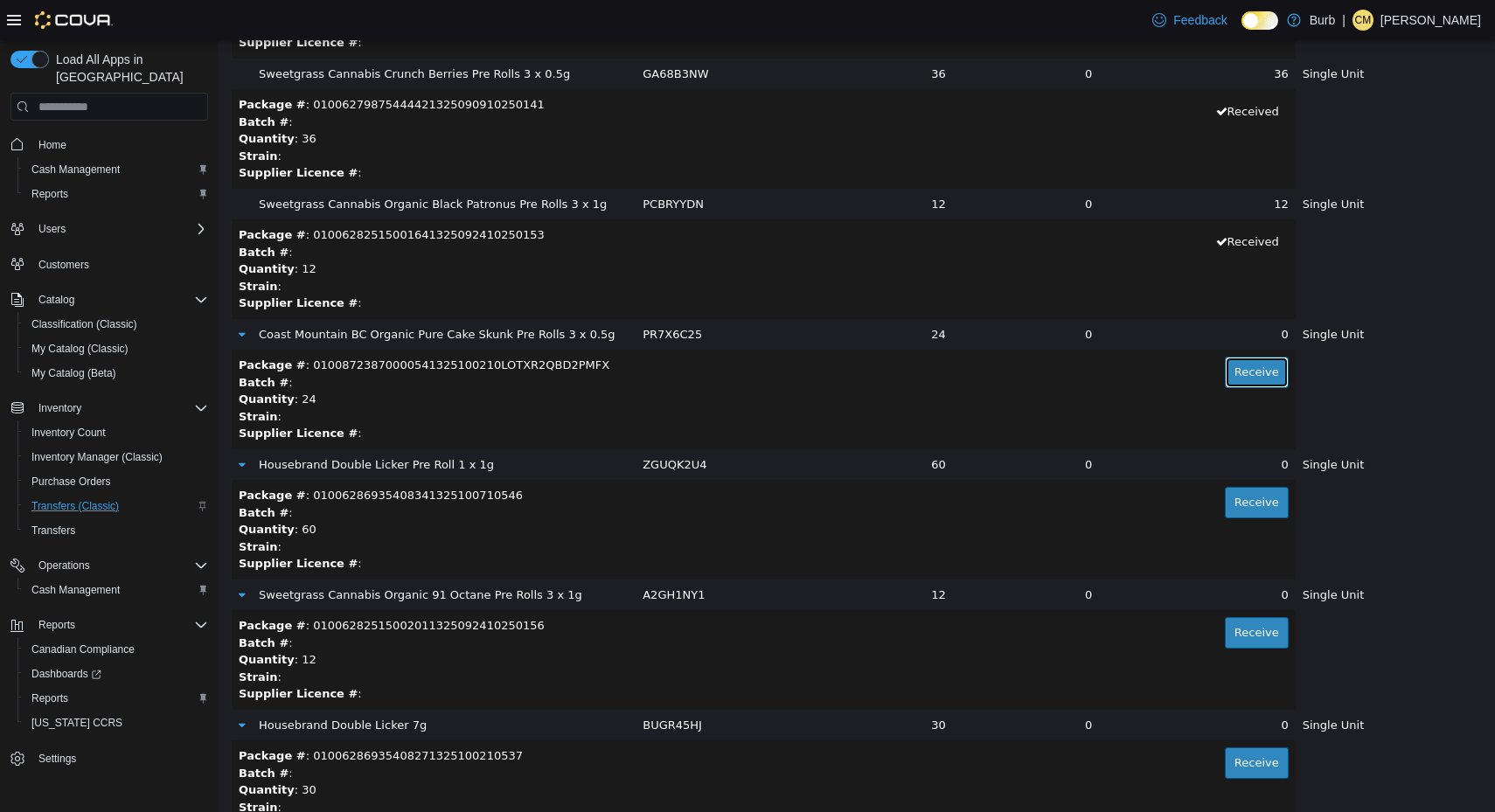
click at [1225, 384] on button "Receive" at bounding box center [1257, 372] width 64 height 32
click at [1225, 496] on button "Receive" at bounding box center [1257, 502] width 64 height 32
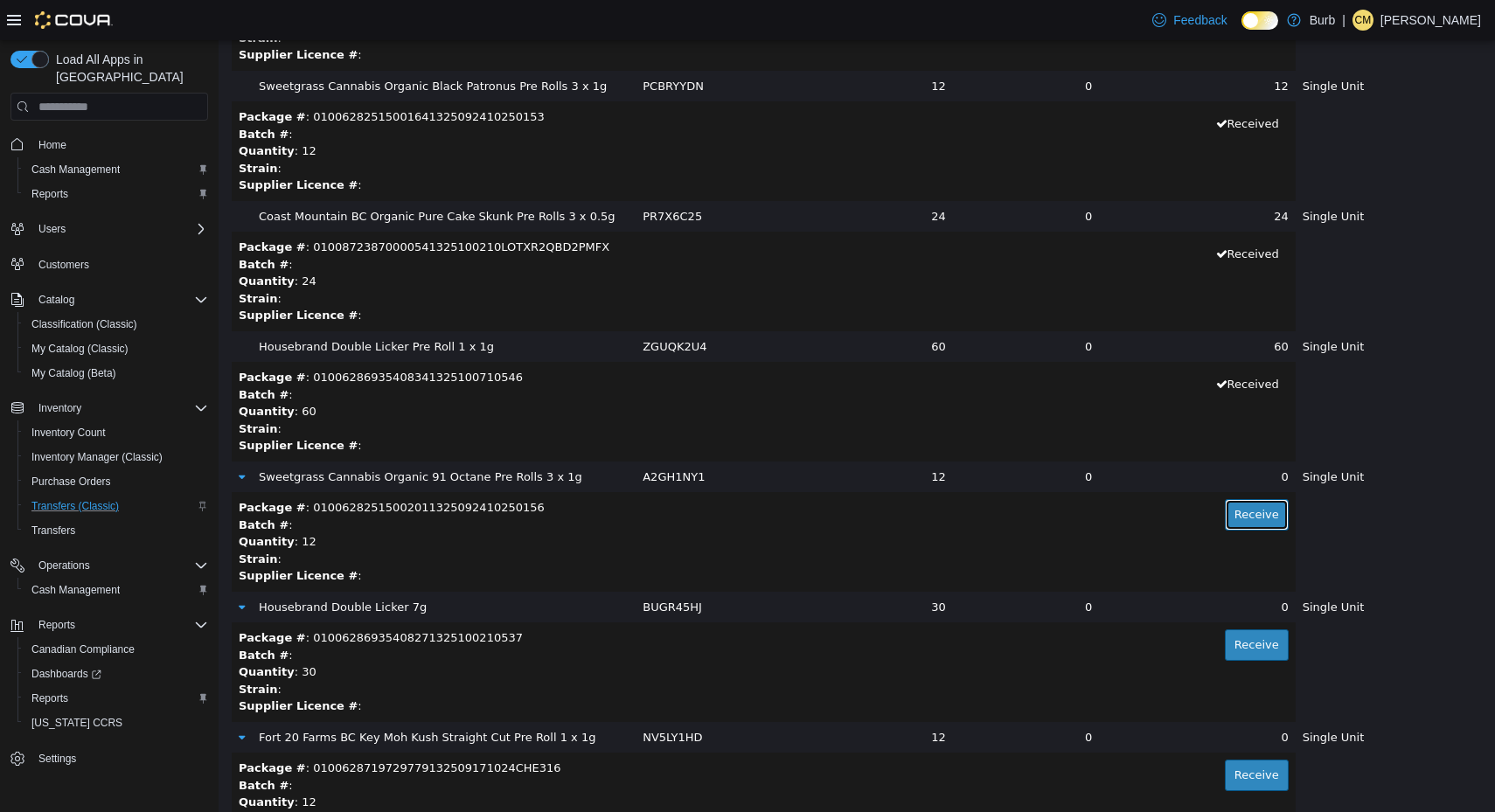
click at [1241, 516] on button "Receive" at bounding box center [1257, 515] width 64 height 32
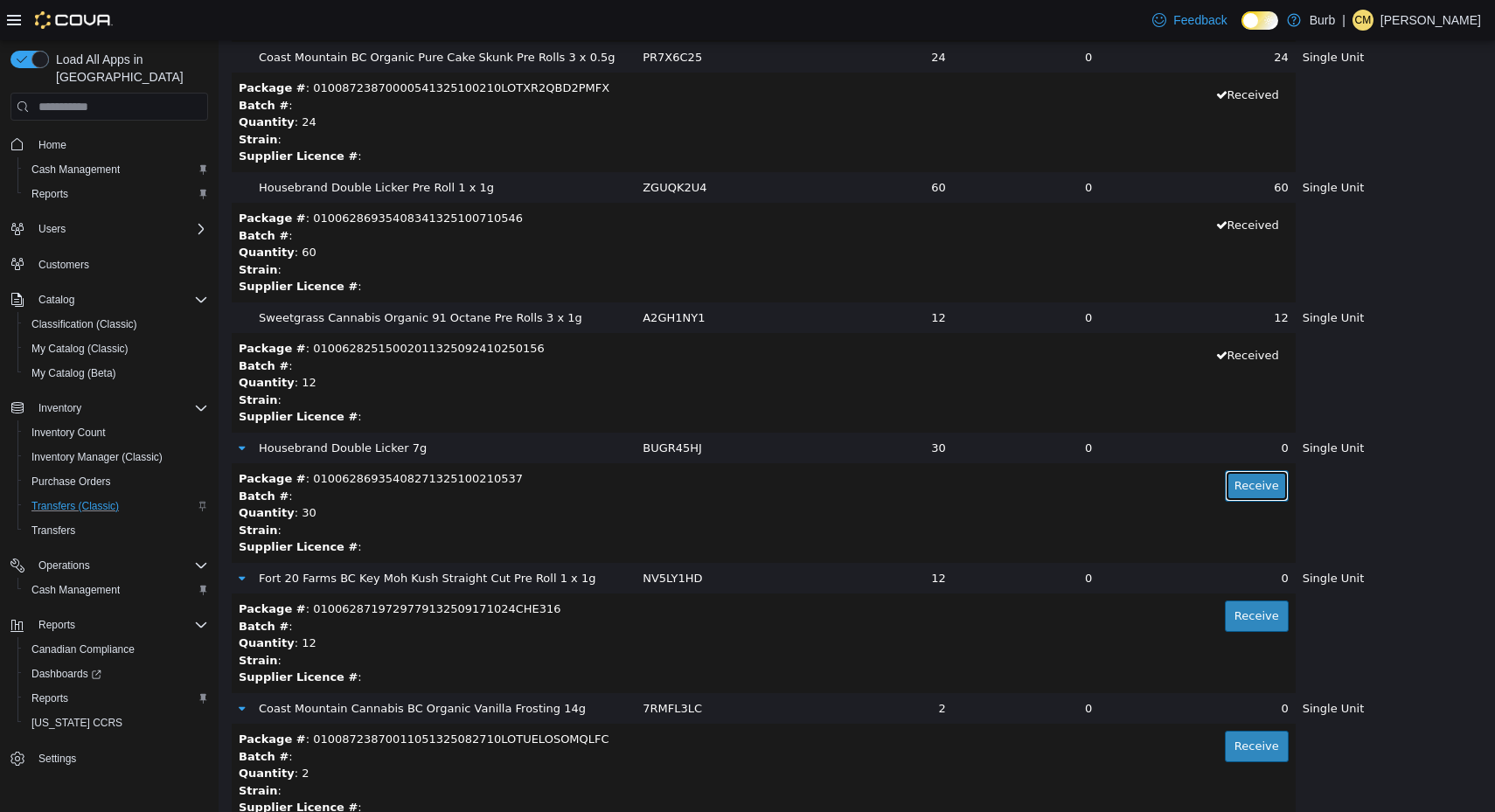
click at [1228, 493] on button "Receive" at bounding box center [1257, 486] width 64 height 32
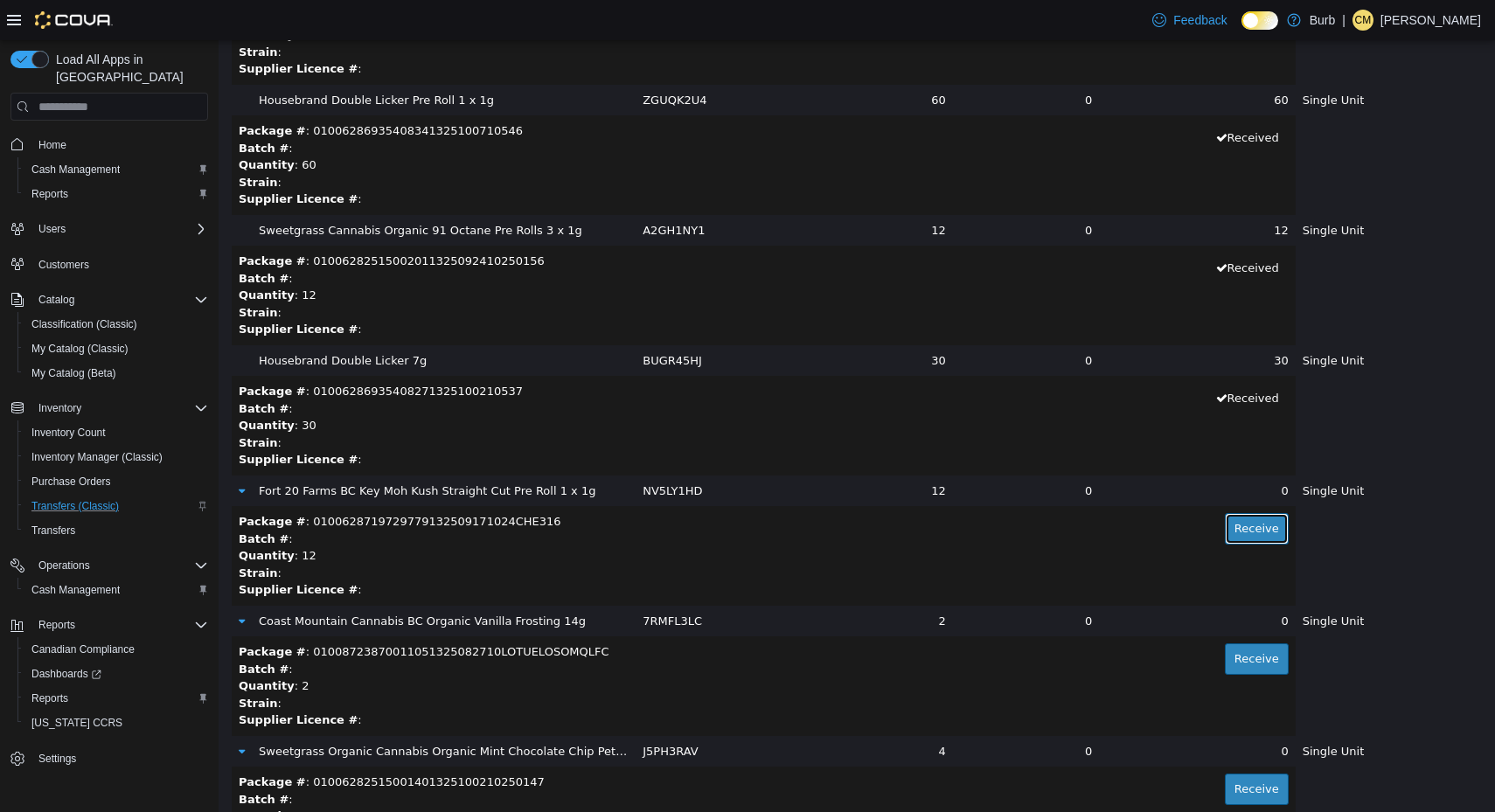
click at [1227, 520] on button "Receive" at bounding box center [1257, 529] width 64 height 32
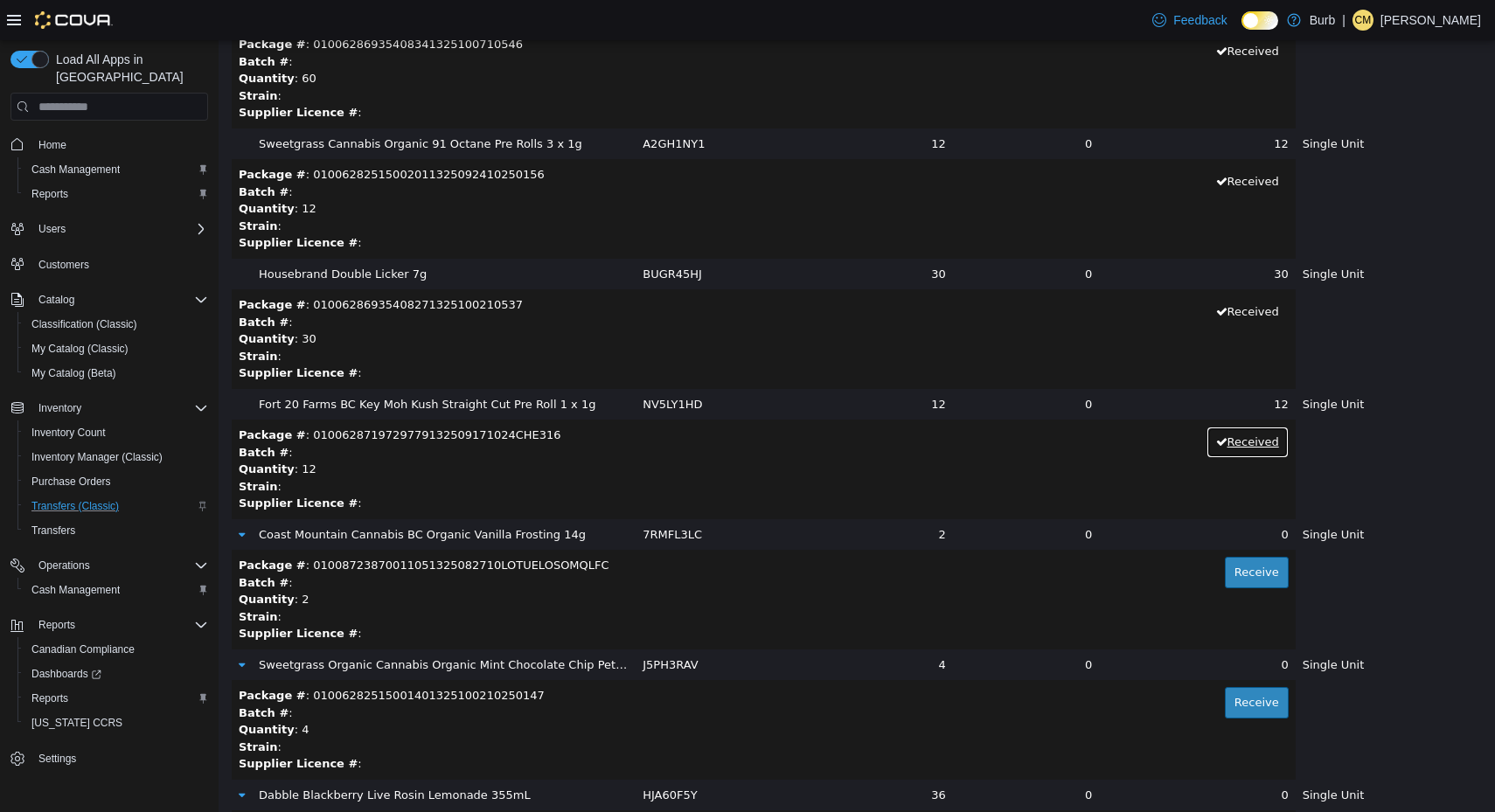
scroll to position [1165, 0]
click at [1225, 568] on button "Receive" at bounding box center [1257, 572] width 64 height 32
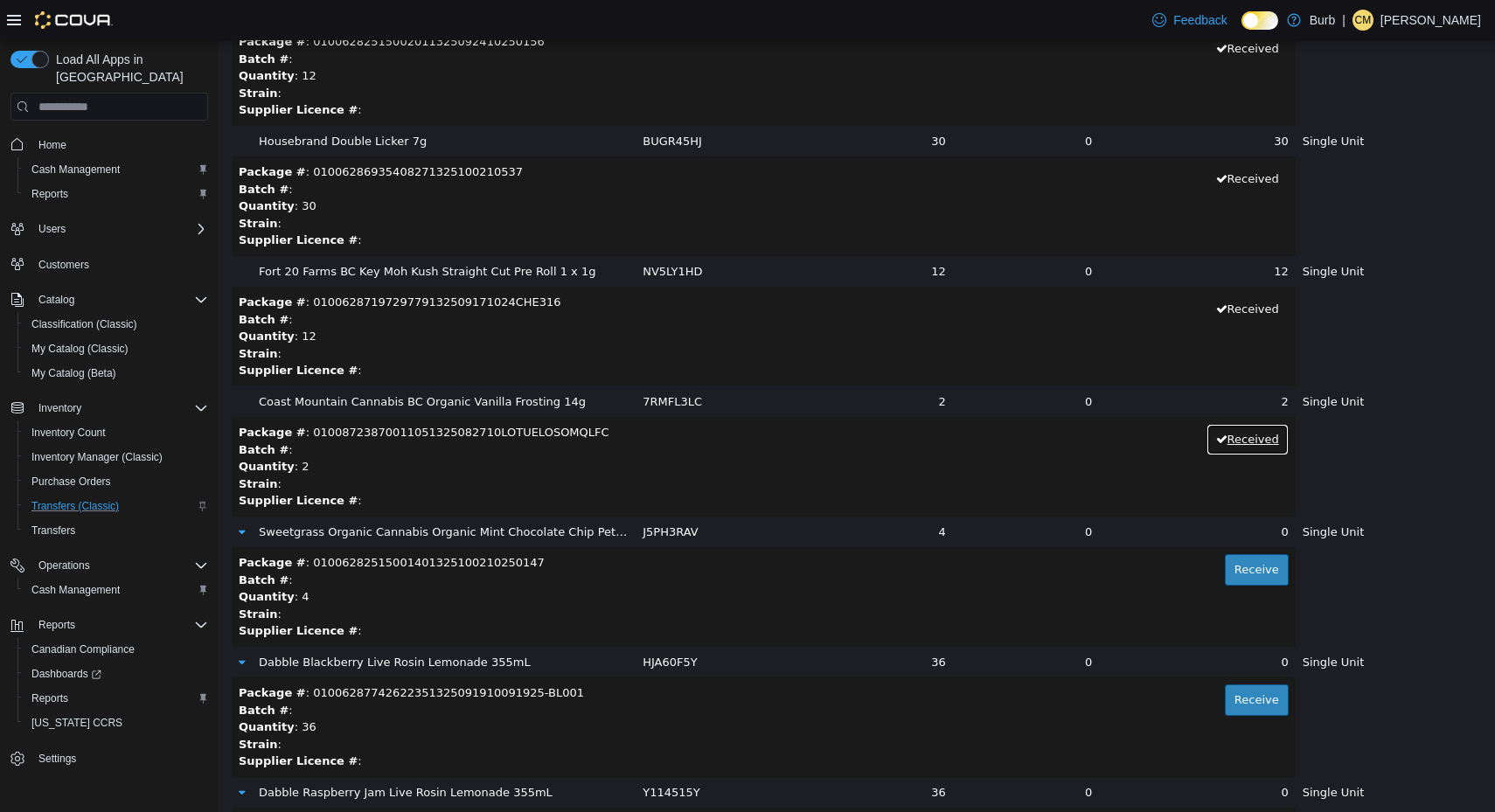
scroll to position [1298, 0]
click at [1225, 568] on button "Receive" at bounding box center [1257, 568] width 64 height 32
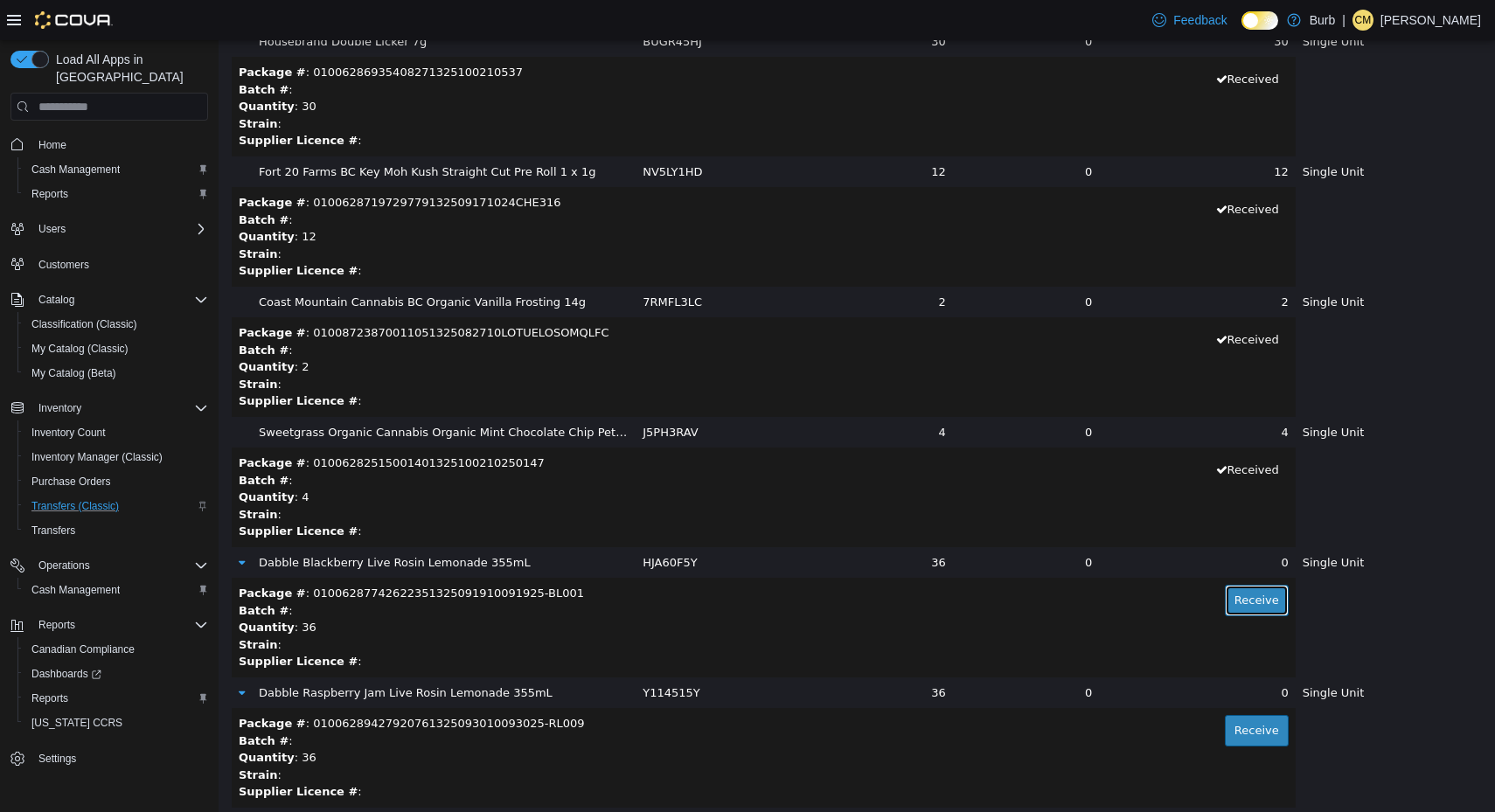
click at [1225, 592] on button "Receive" at bounding box center [1257, 601] width 64 height 32
click at [1225, 592] on button "Receive" at bounding box center [1257, 599] width 64 height 32
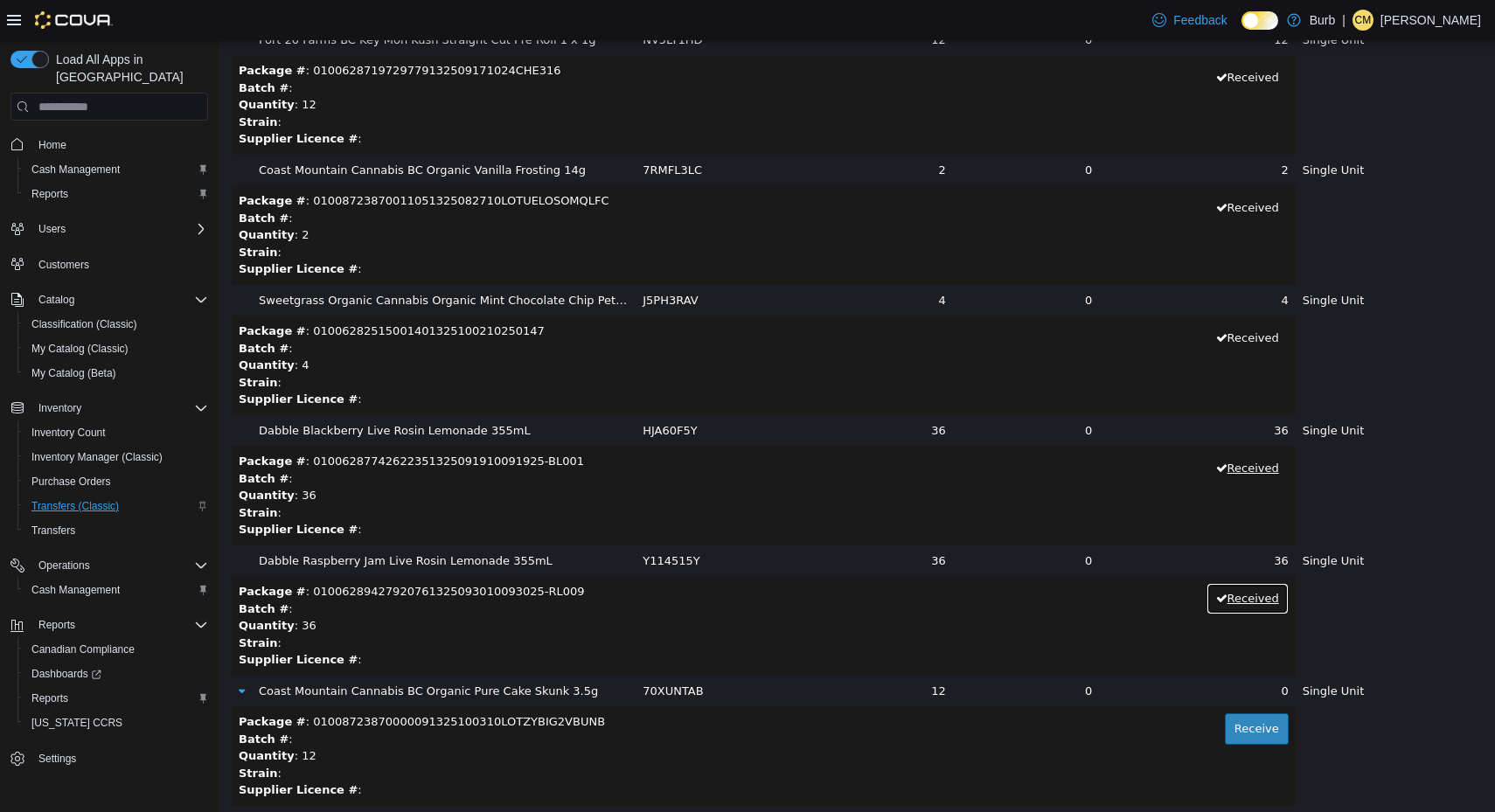
scroll to position [1569, 0]
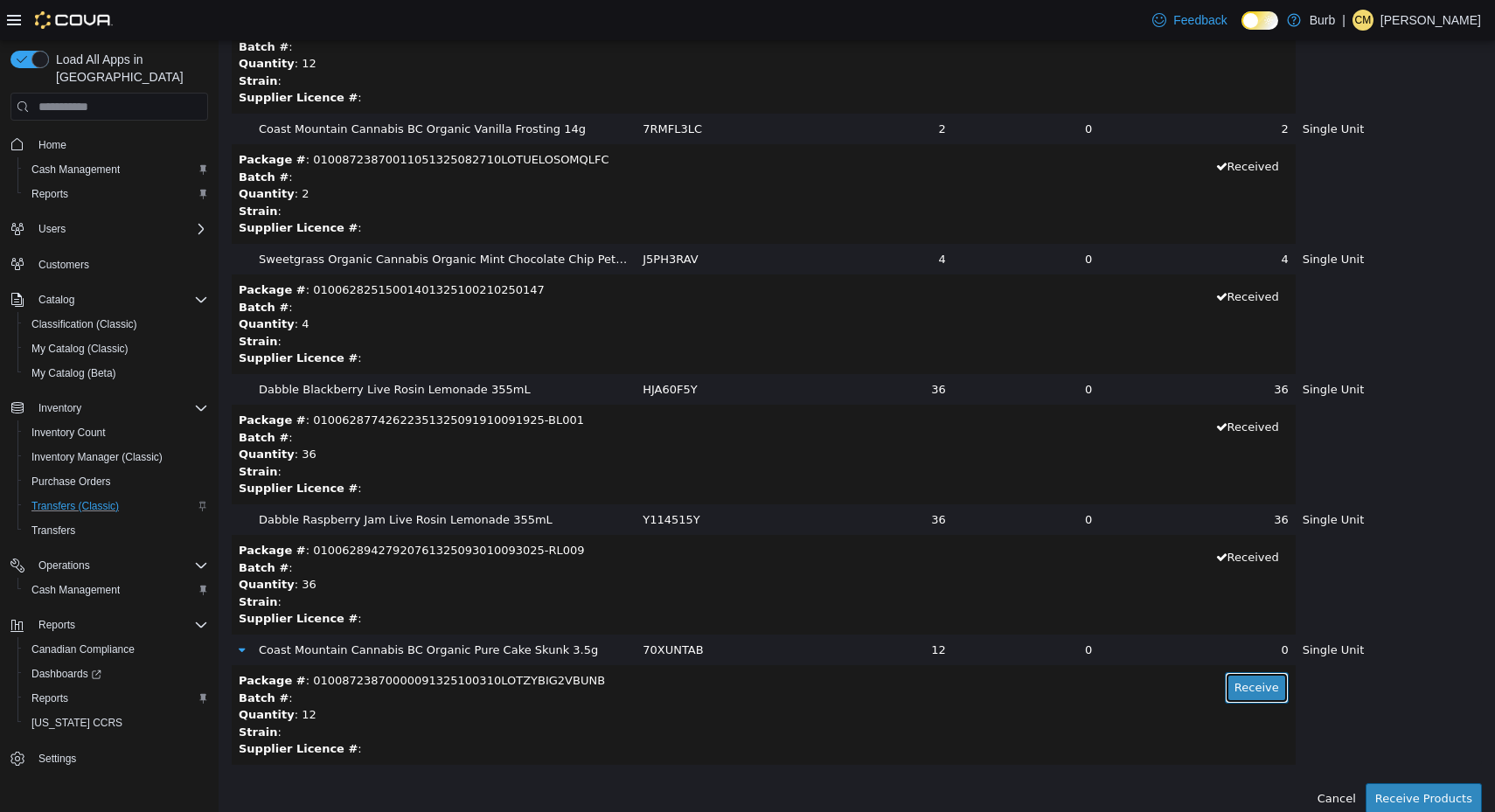
click at [1225, 686] on button "Receive" at bounding box center [1257, 688] width 64 height 32
click at [1403, 794] on button "Receive Products" at bounding box center [1424, 799] width 116 height 32
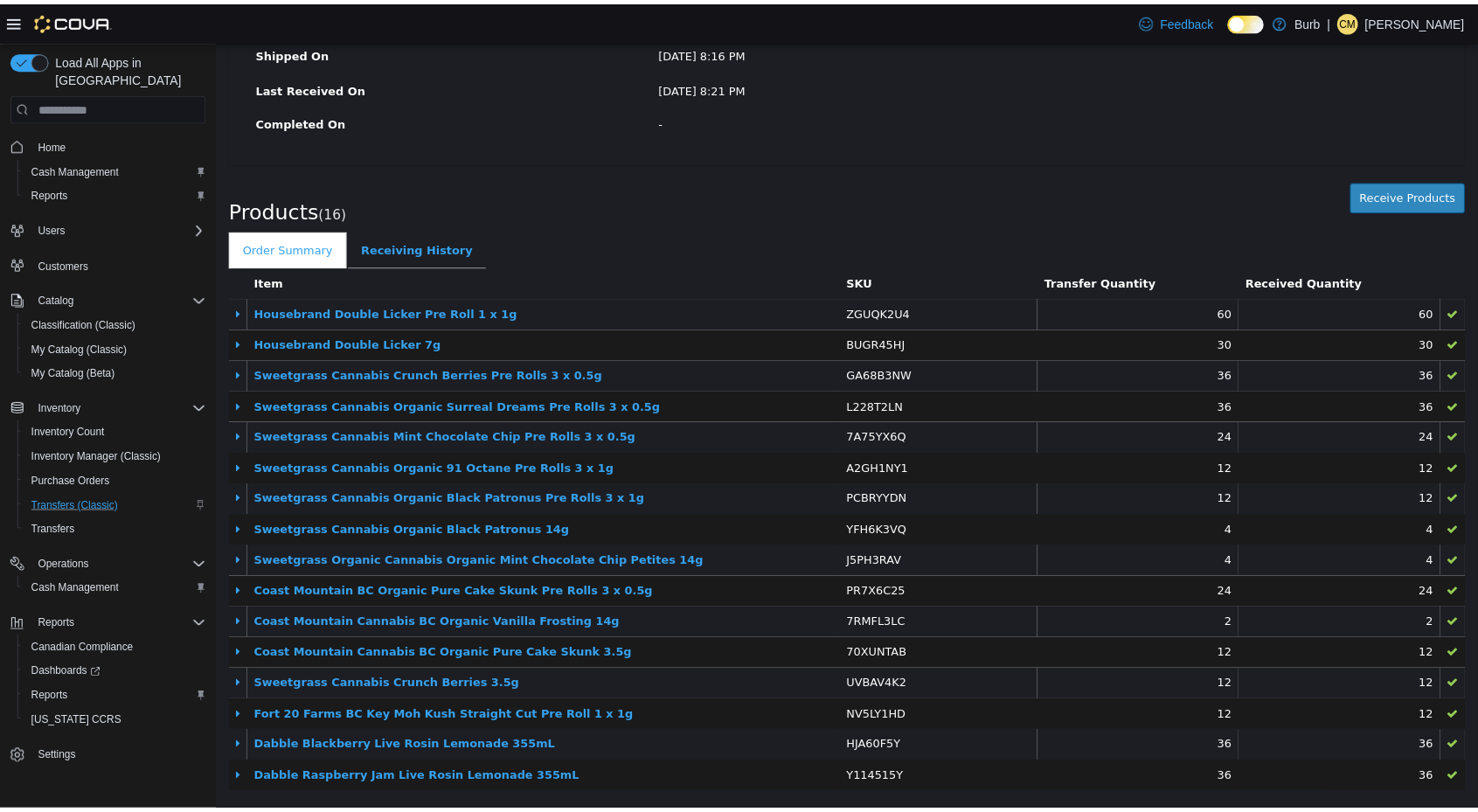
scroll to position [0, 0]
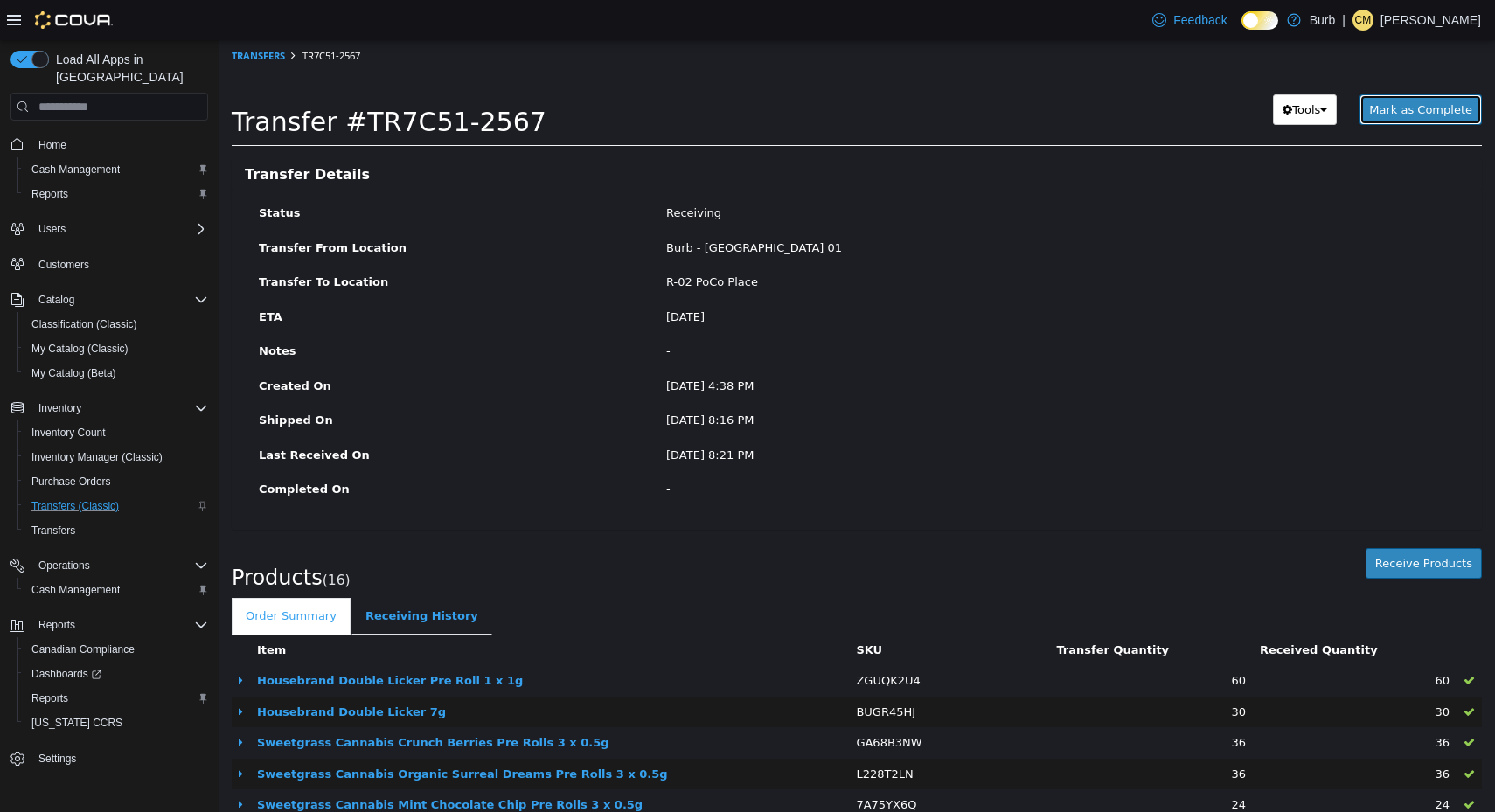
click at [1431, 107] on span "Mark as Complete" at bounding box center [1420, 109] width 103 height 13
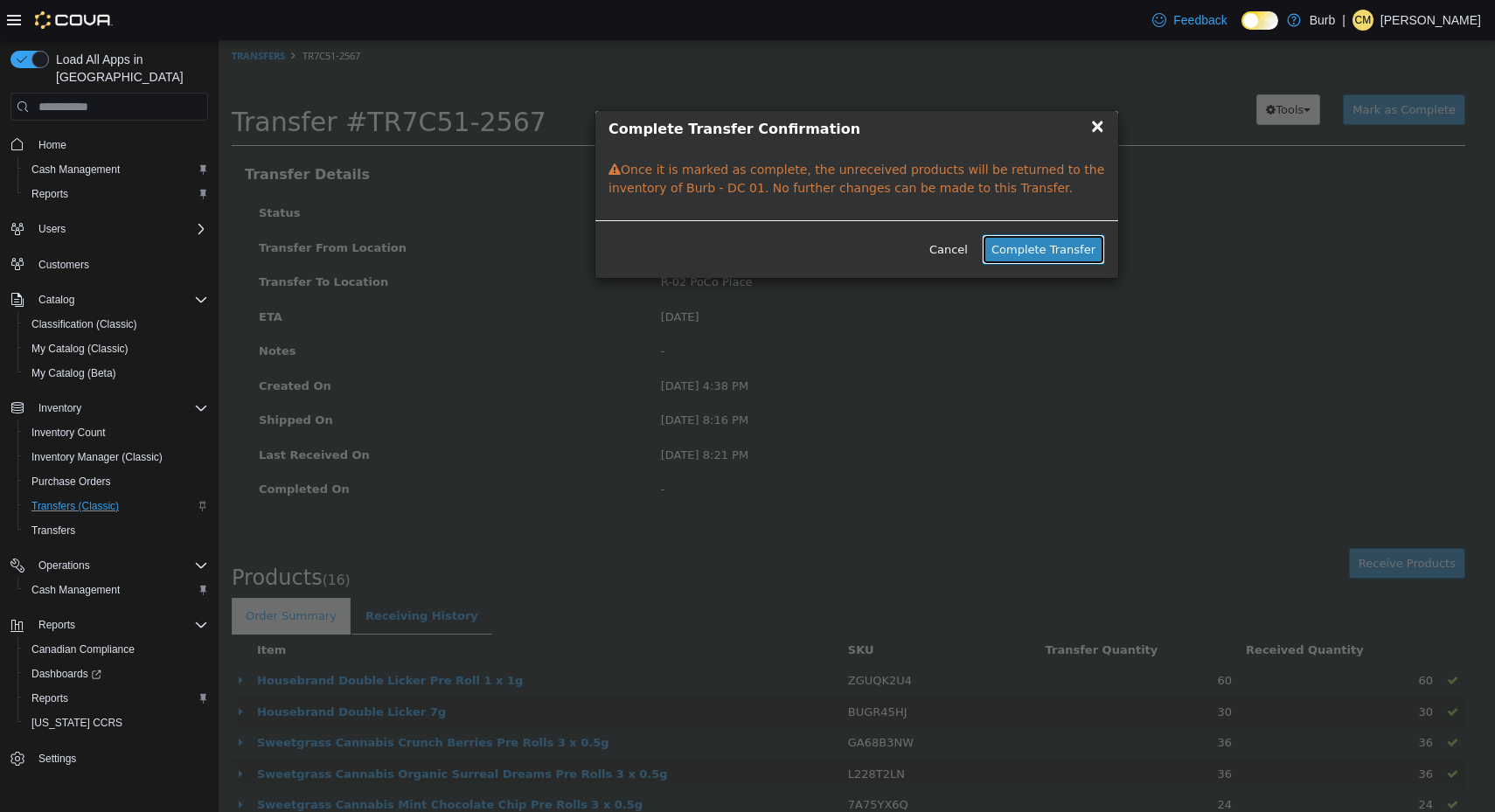
click at [1072, 238] on button "Complete Transfer" at bounding box center [1044, 250] width 123 height 32
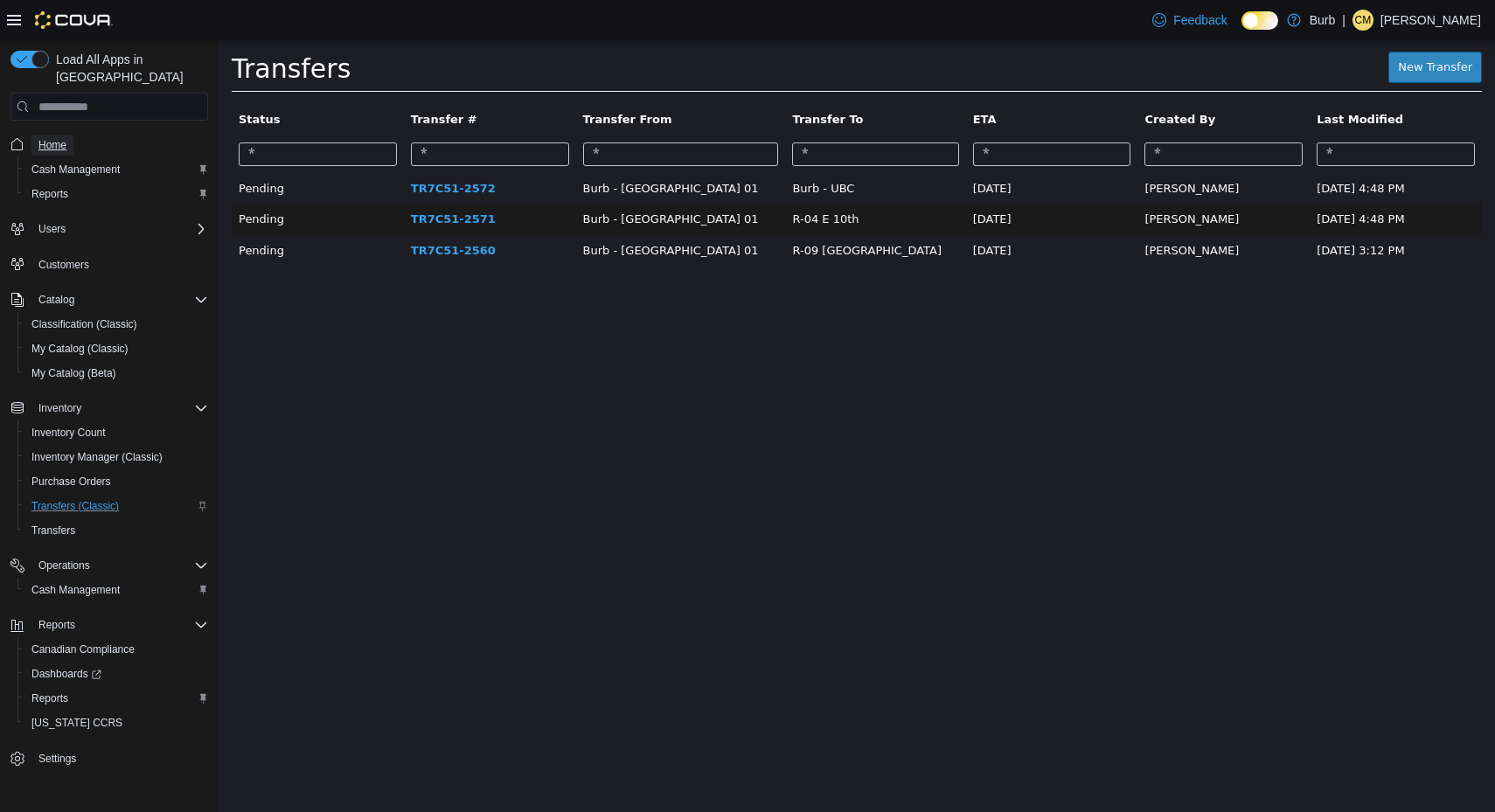
click at [54, 138] on span "Home" at bounding box center [53, 145] width 28 height 14
